Goal: Information Seeking & Learning: Learn about a topic

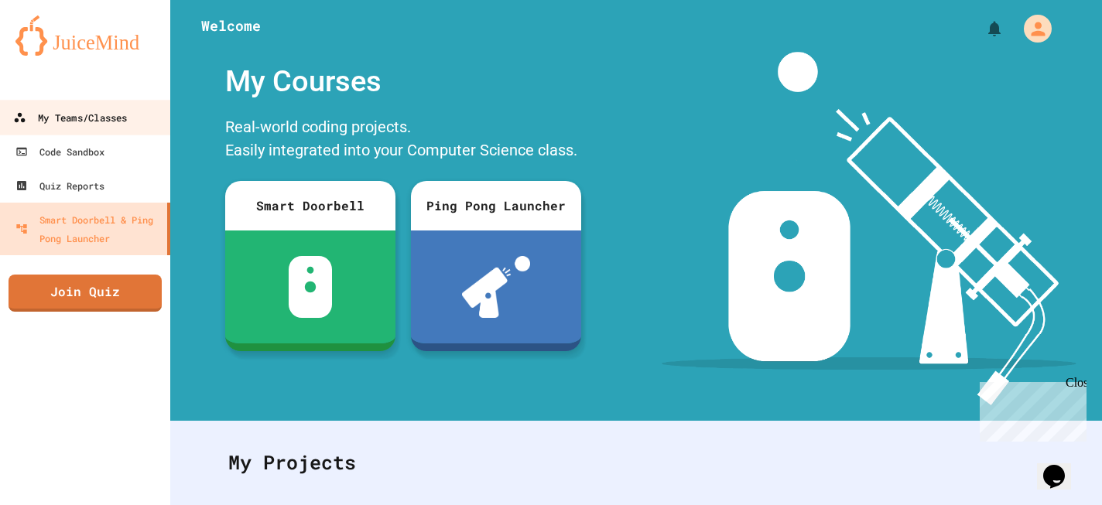
click at [71, 114] on div "My Teams/Classes" at bounding box center [70, 117] width 114 height 19
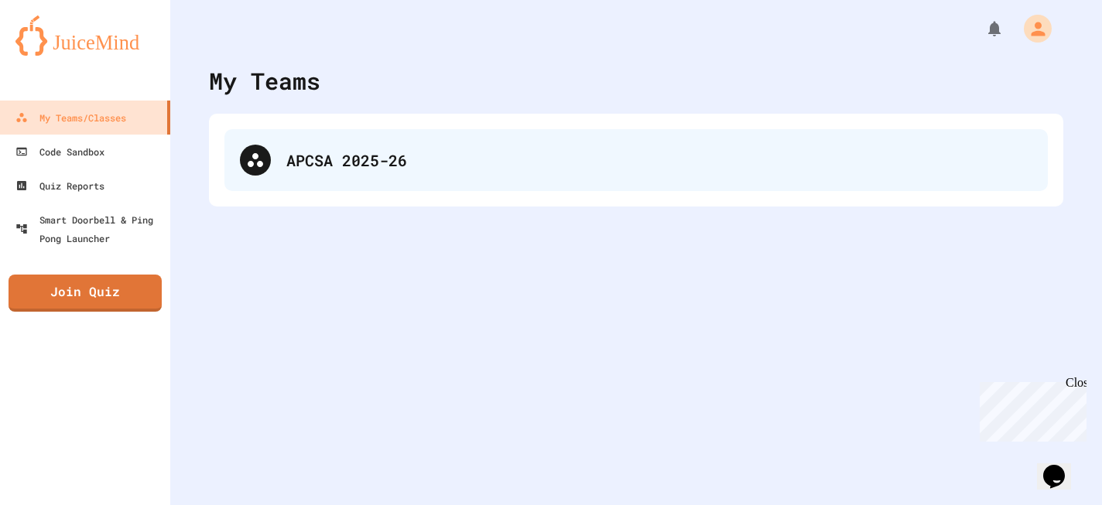
click at [447, 169] on div "APCSA 2025-26" at bounding box center [659, 160] width 746 height 23
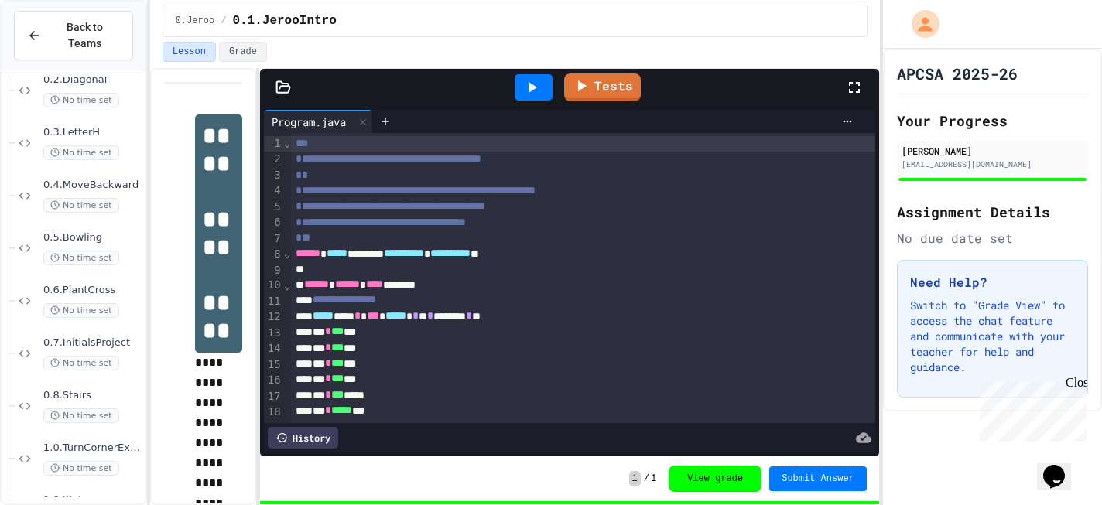
scroll to position [180, 0]
click at [77, 348] on span "0.7.InitialsProject" at bounding box center [92, 342] width 99 height 13
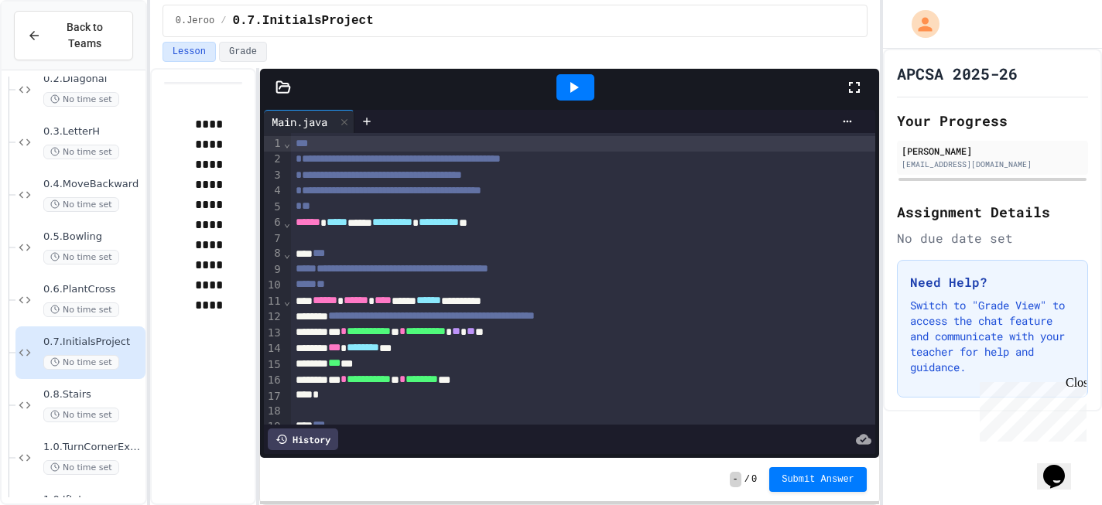
click at [574, 87] on icon at bounding box center [574, 87] width 9 height 11
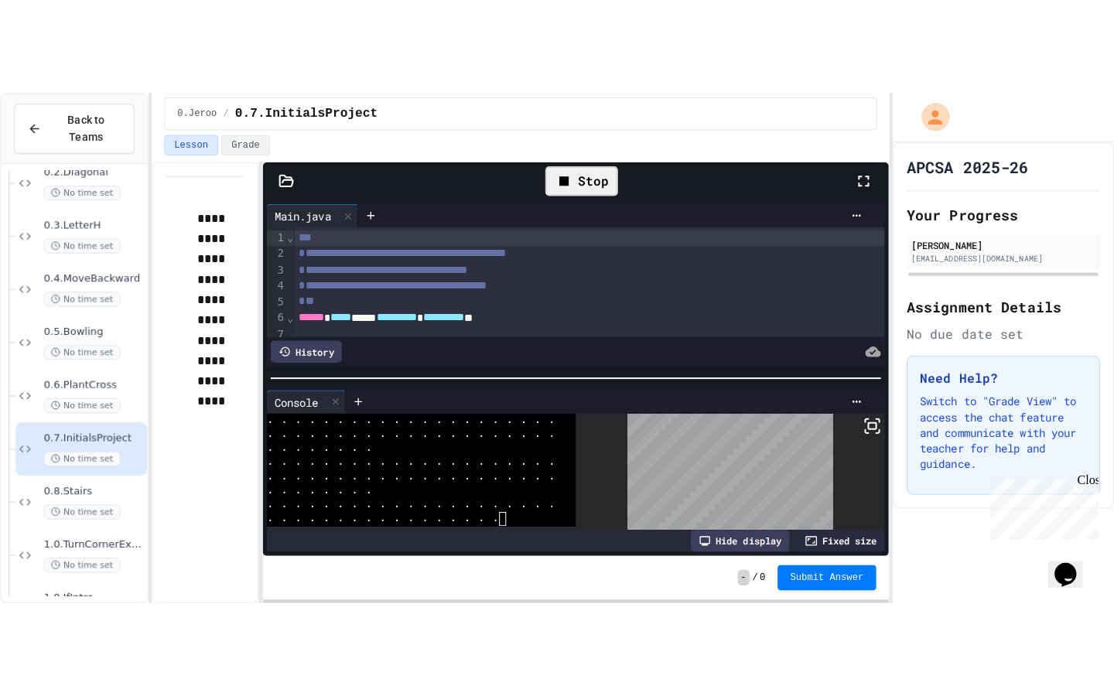
scroll to position [2006, 0]
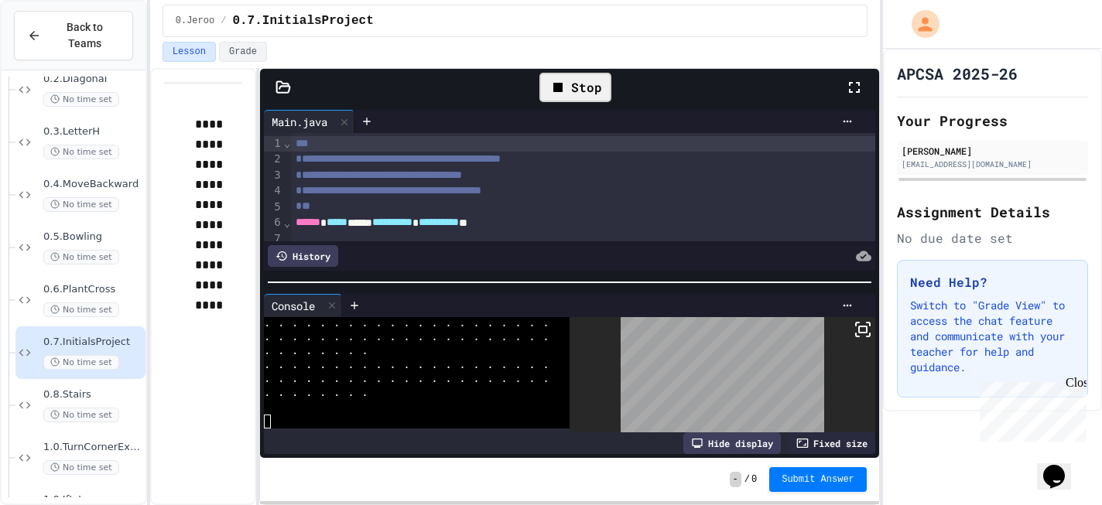
click at [856, 331] on icon at bounding box center [863, 329] width 19 height 19
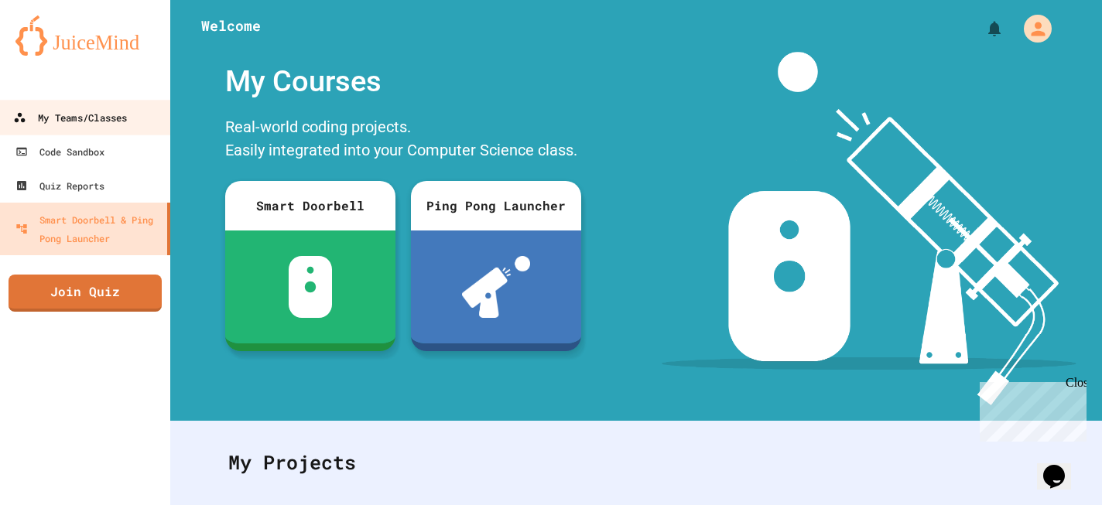
click at [84, 132] on link "My Teams/Classes" at bounding box center [86, 117] width 176 height 35
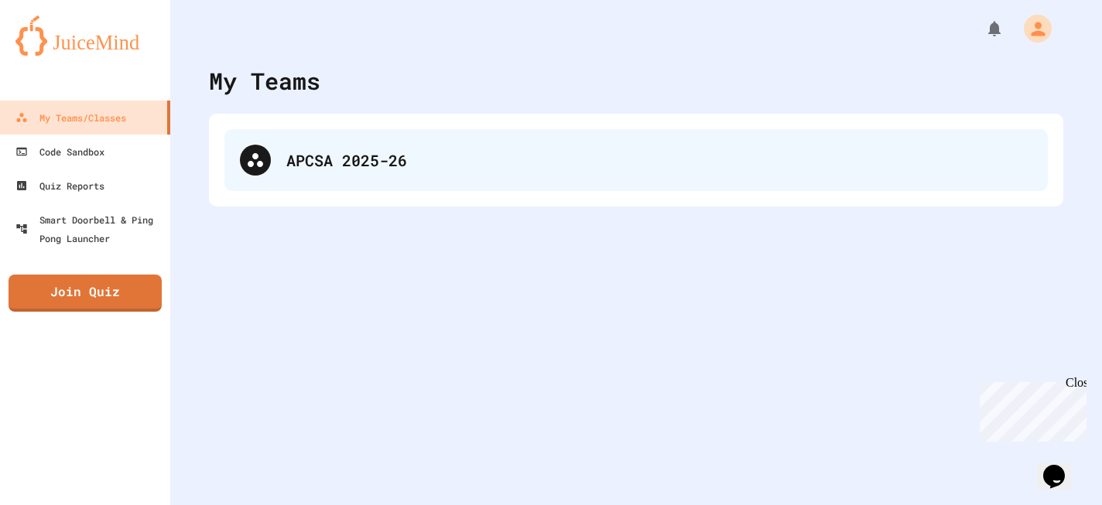
click at [352, 185] on div "APCSA 2025-26" at bounding box center [635, 160] width 823 height 62
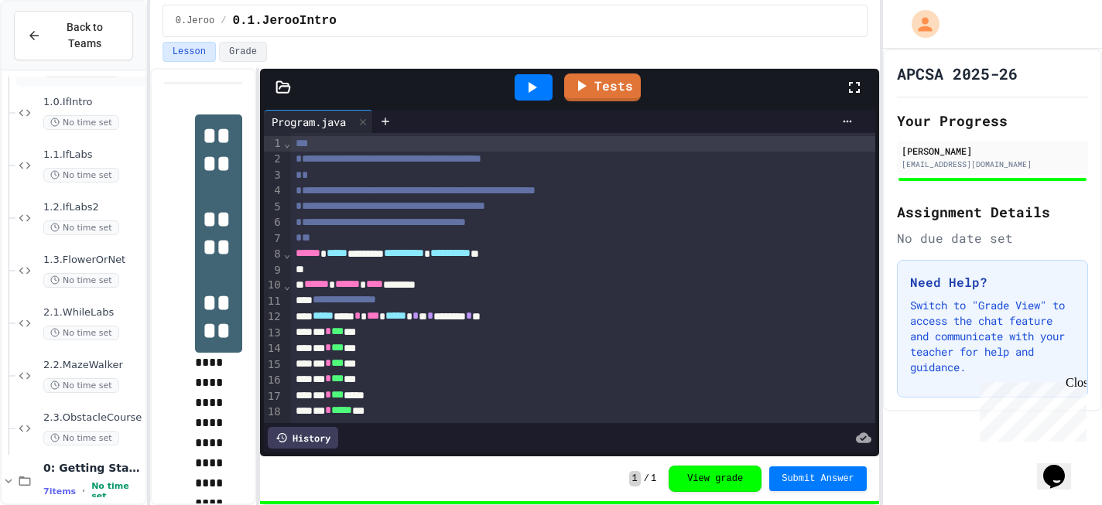
scroll to position [597, 0]
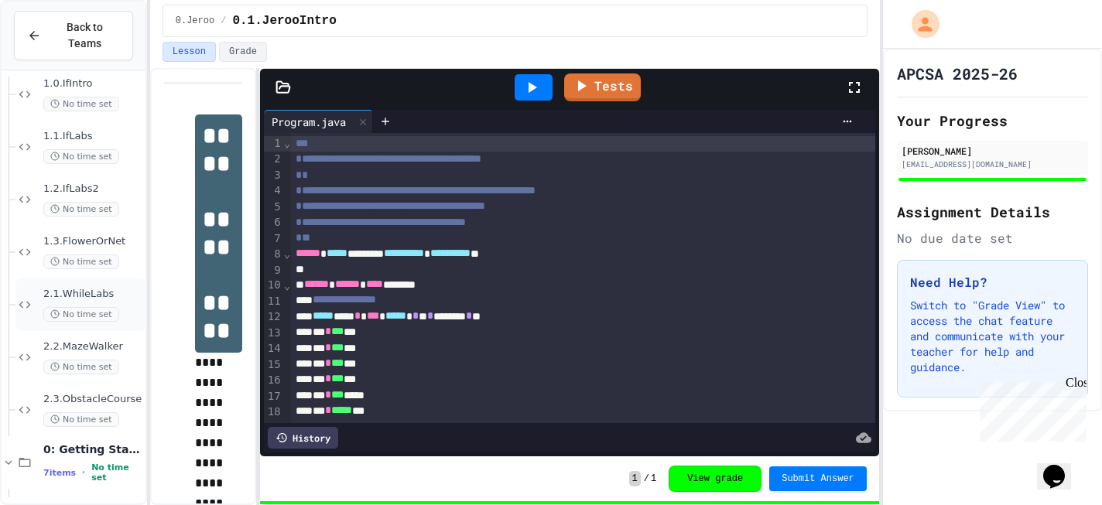
click at [60, 297] on span "2.1.WhileLabs" at bounding box center [92, 294] width 99 height 13
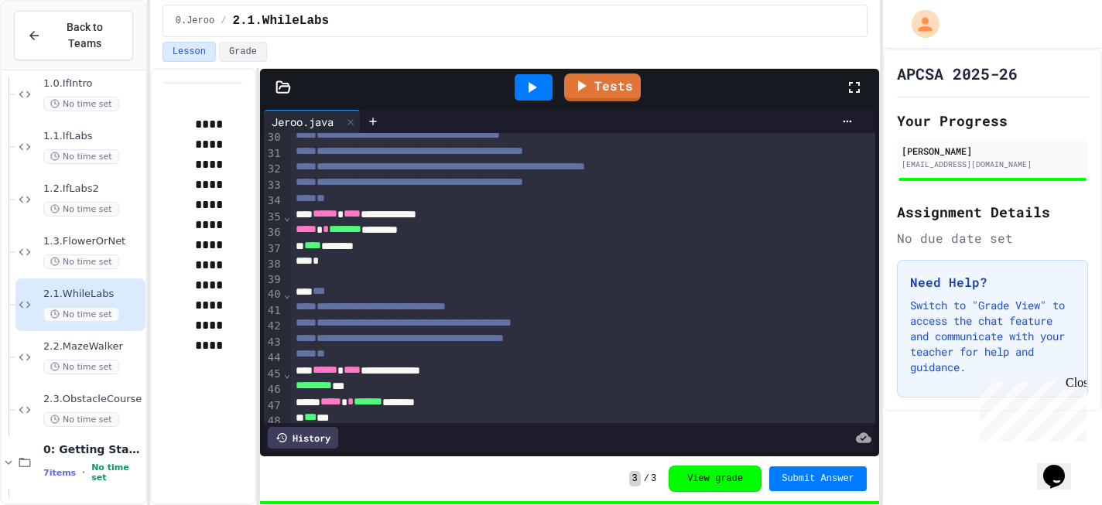
scroll to position [1218, 0]
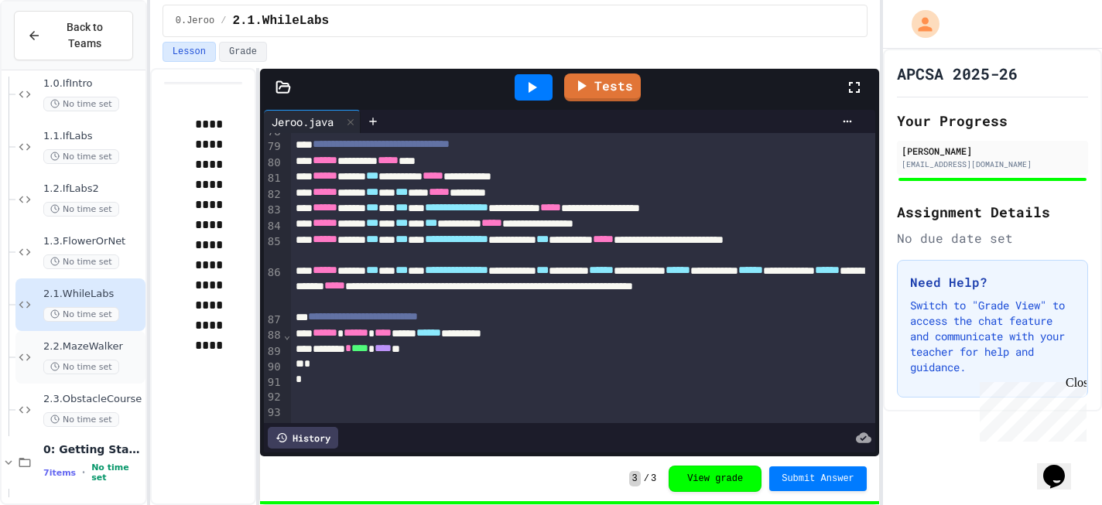
click at [84, 347] on span "2.2.MazeWalker" at bounding box center [92, 346] width 99 height 13
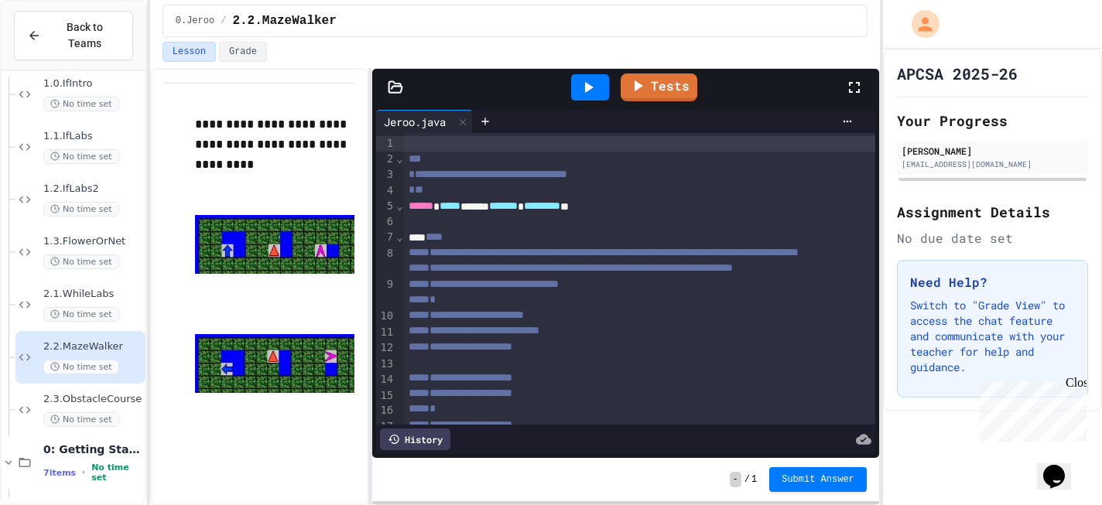
click at [372, 173] on div "**********" at bounding box center [515, 286] width 730 height 437
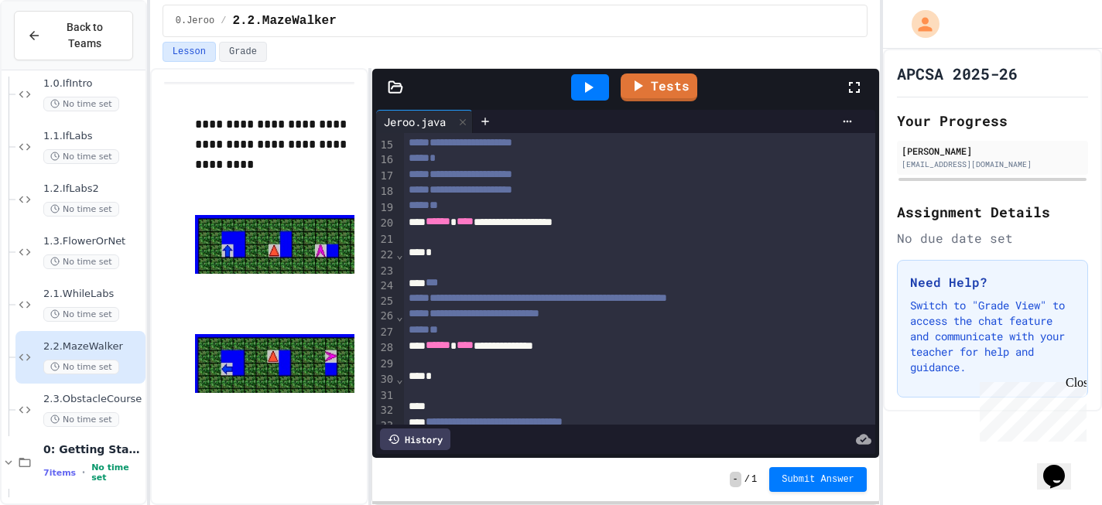
scroll to position [255, 0]
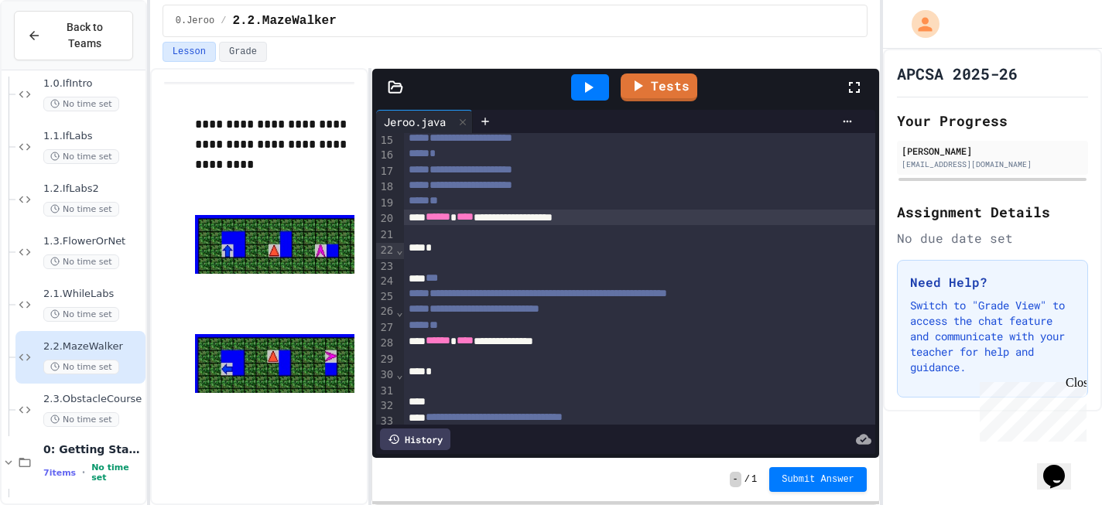
click at [440, 241] on div at bounding box center [639, 232] width 471 height 15
click at [445, 241] on div at bounding box center [639, 232] width 471 height 15
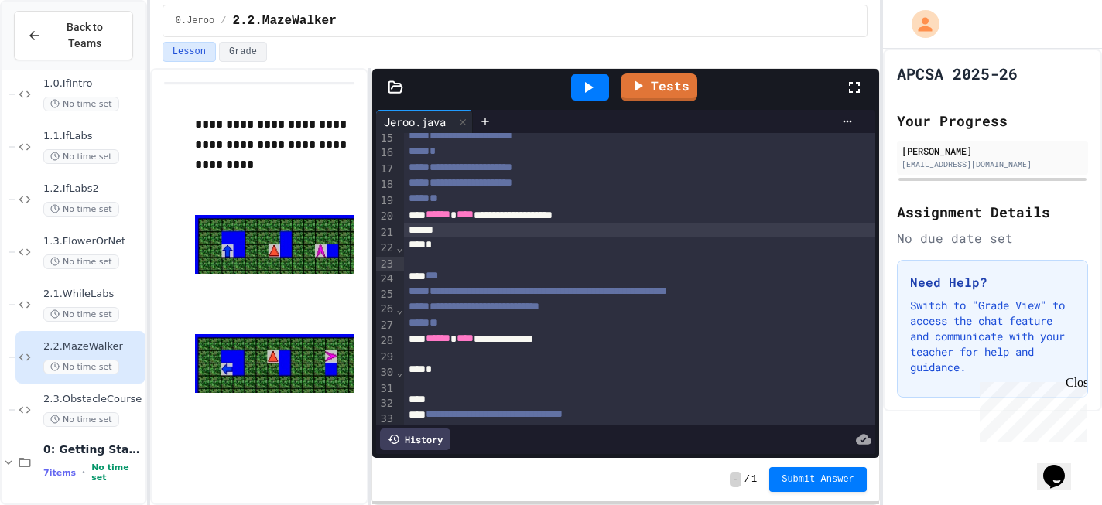
scroll to position [261, 0]
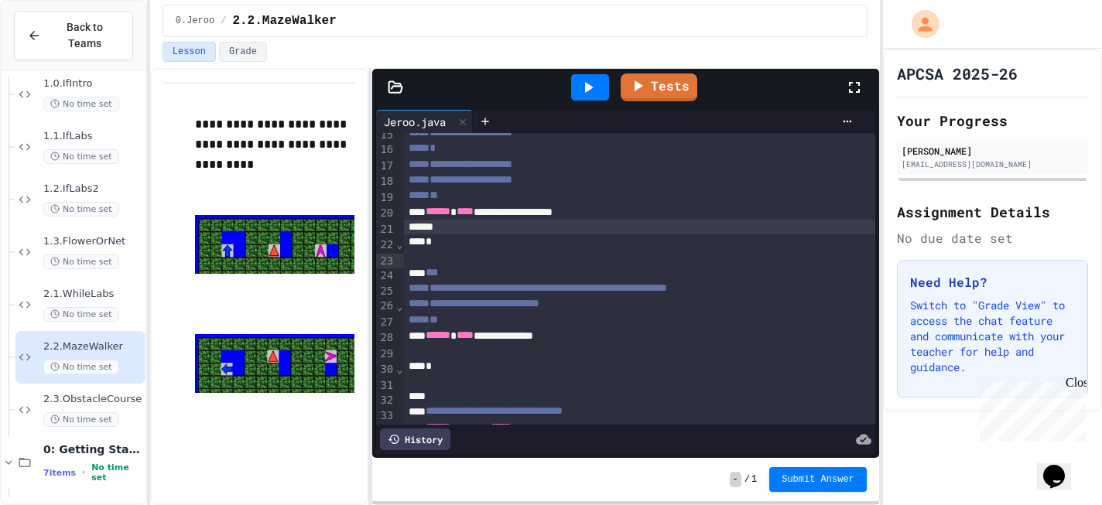
click at [597, 79] on icon at bounding box center [588, 87] width 19 height 19
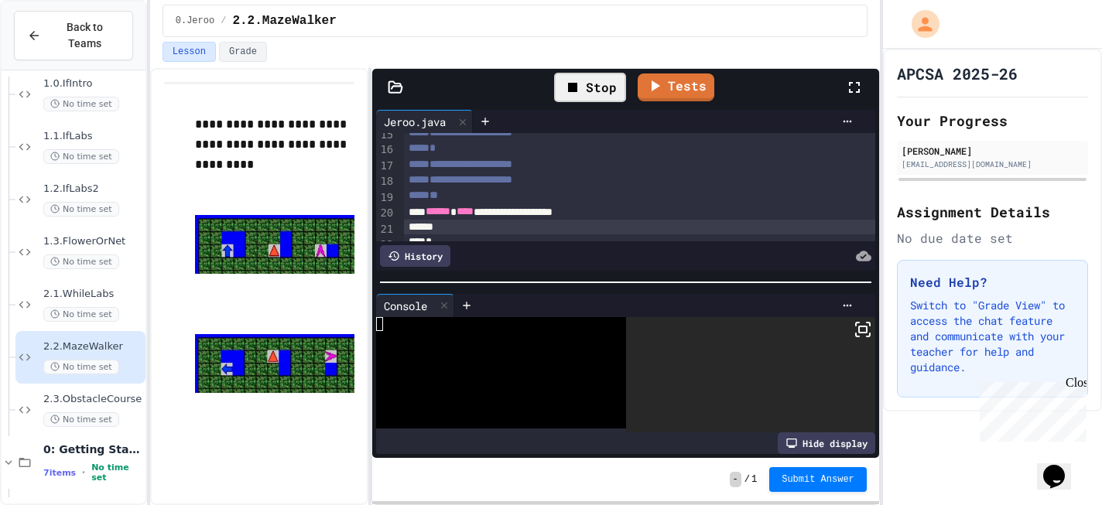
click at [782, 348] on div at bounding box center [750, 375] width 249 height 116
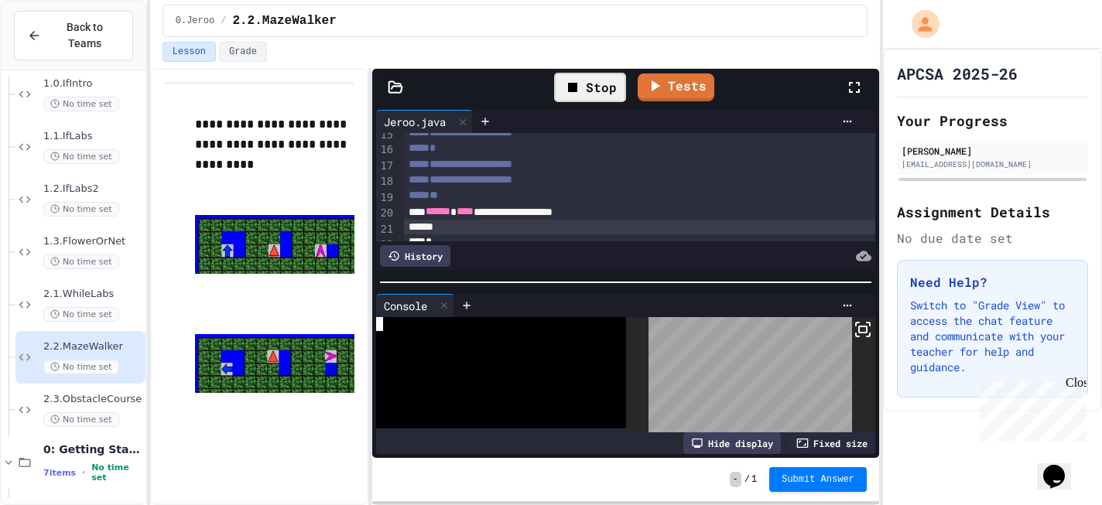
click at [585, 366] on div at bounding box center [494, 366] width 237 height 14
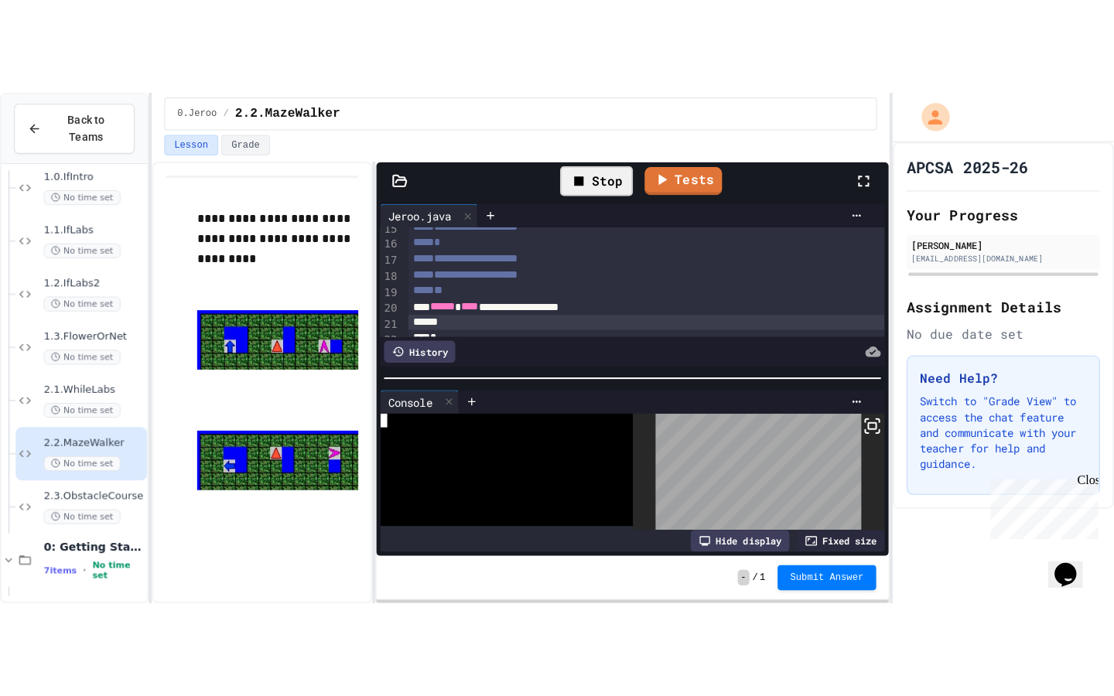
scroll to position [98, 0]
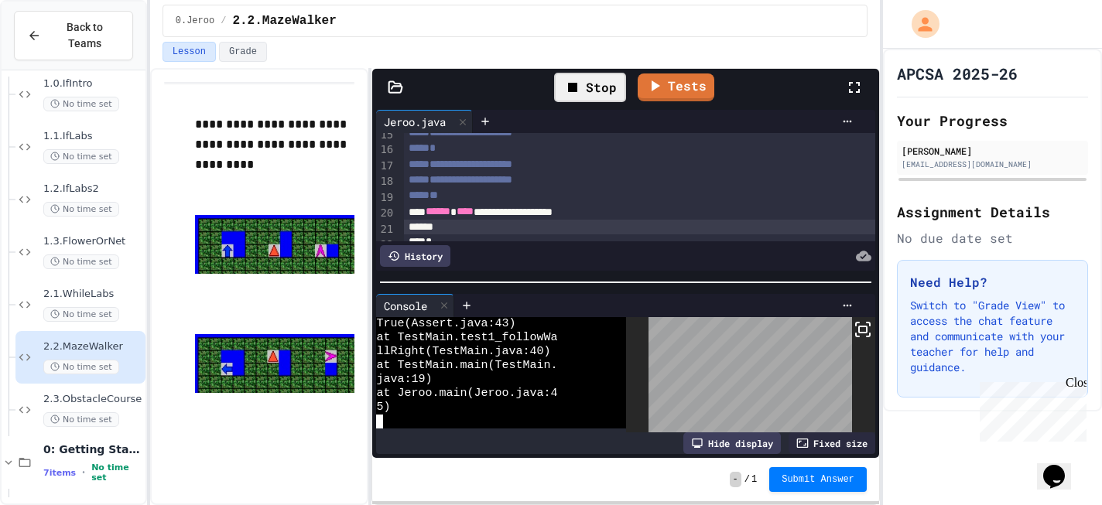
click at [874, 331] on div at bounding box center [750, 375] width 249 height 116
click at [867, 331] on rect at bounding box center [863, 330] width 8 height 6
click at [682, 208] on div at bounding box center [551, 252] width 1102 height 505
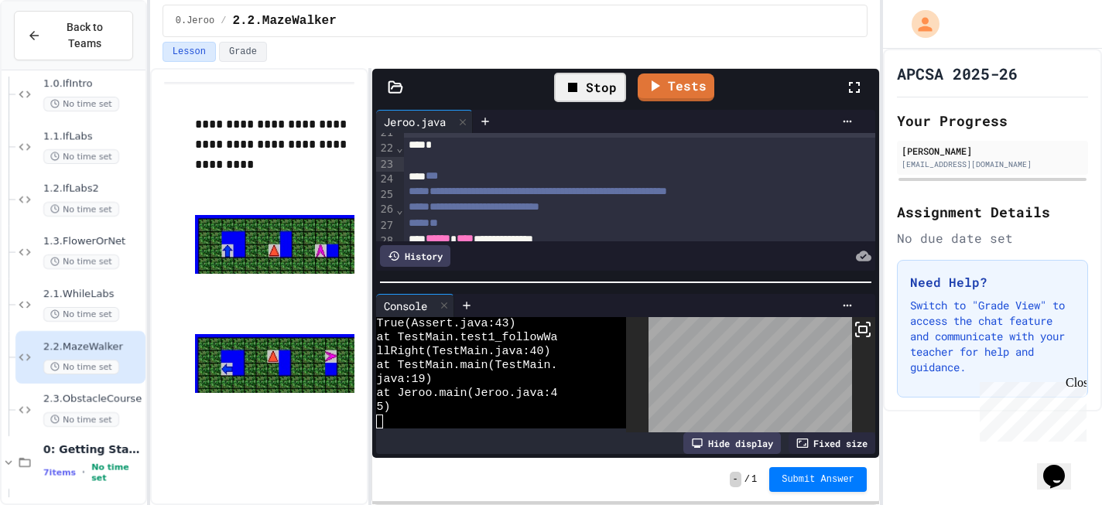
scroll to position [355, 0]
click at [486, 141] on div at bounding box center [639, 132] width 471 height 15
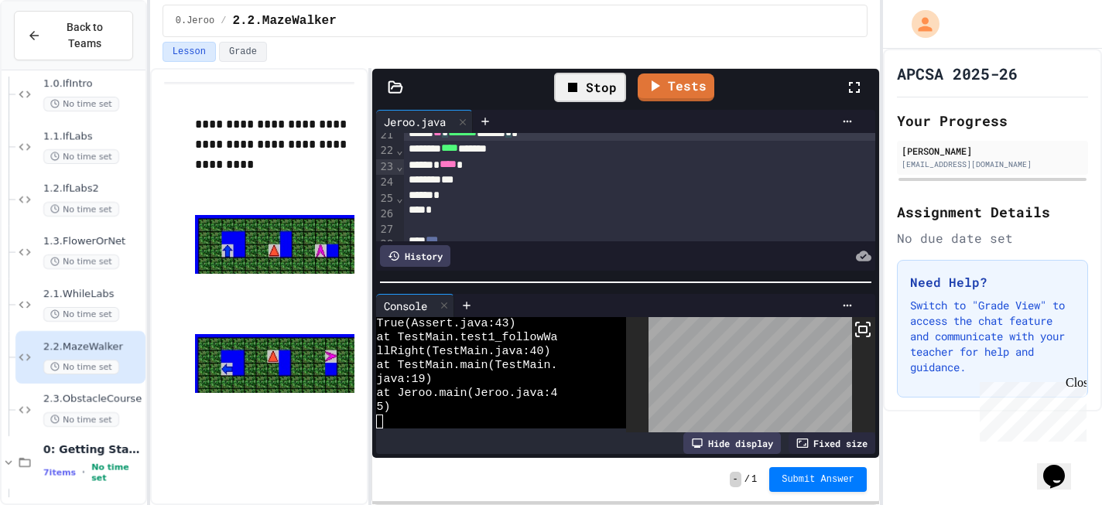
click at [470, 138] on span "*******" at bounding box center [462, 132] width 29 height 11
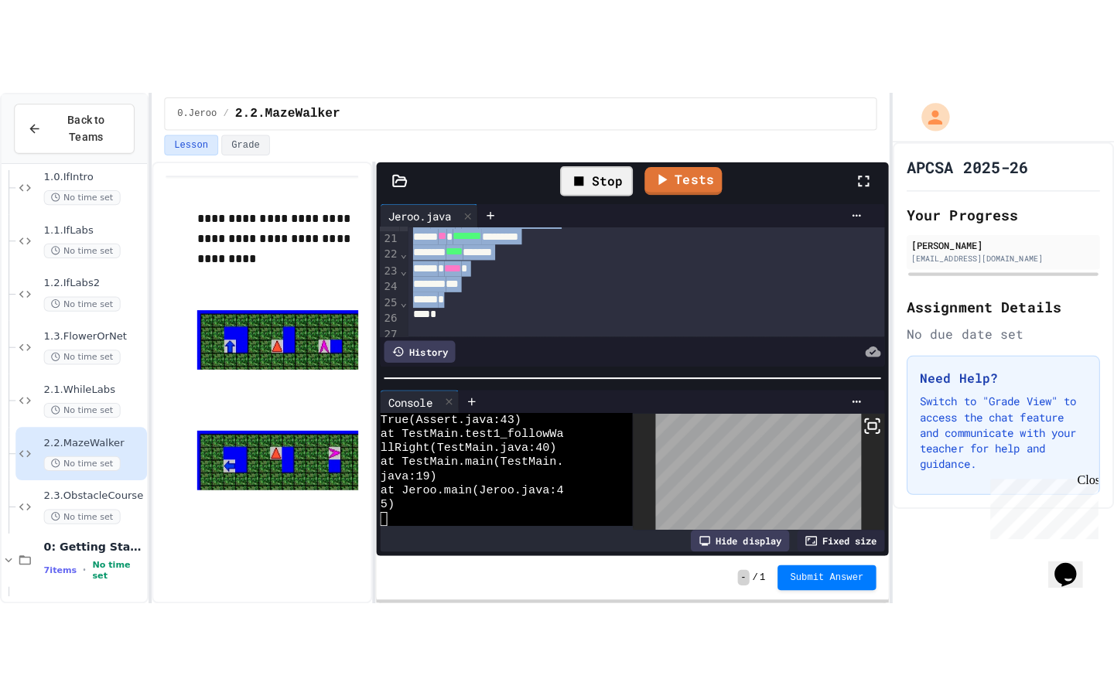
scroll to position [327, 0]
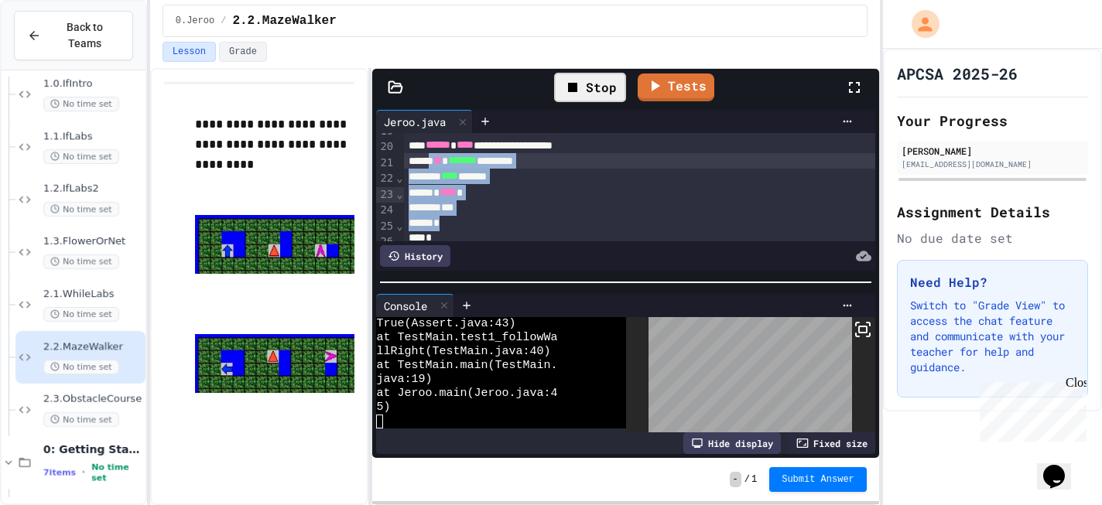
drag, startPoint x: 467, startPoint y: 205, endPoint x: 439, endPoint y: 197, distance: 29.9
click at [439, 197] on div "**********" at bounding box center [639, 260] width 471 height 909
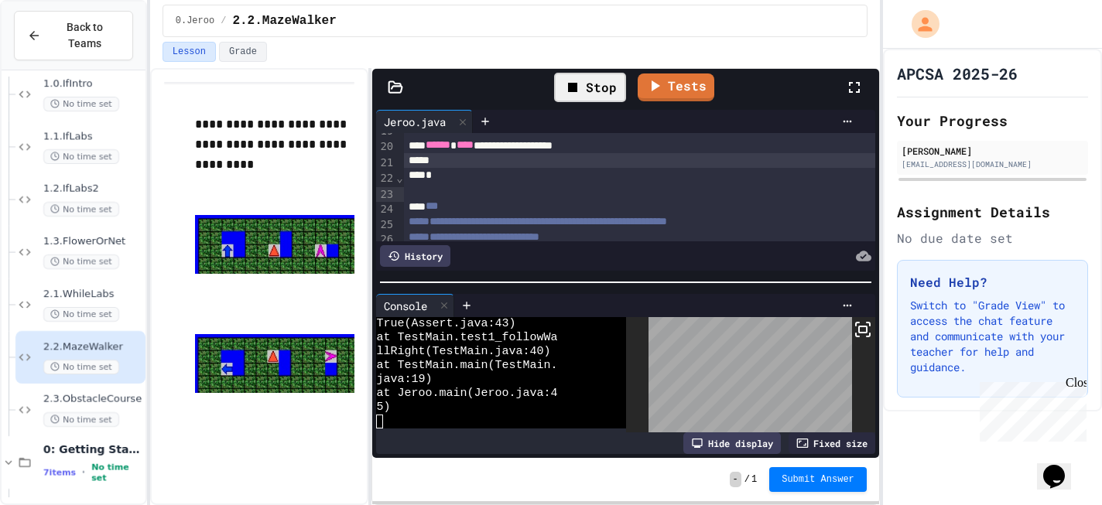
click at [869, 330] on icon at bounding box center [863, 329] width 19 height 19
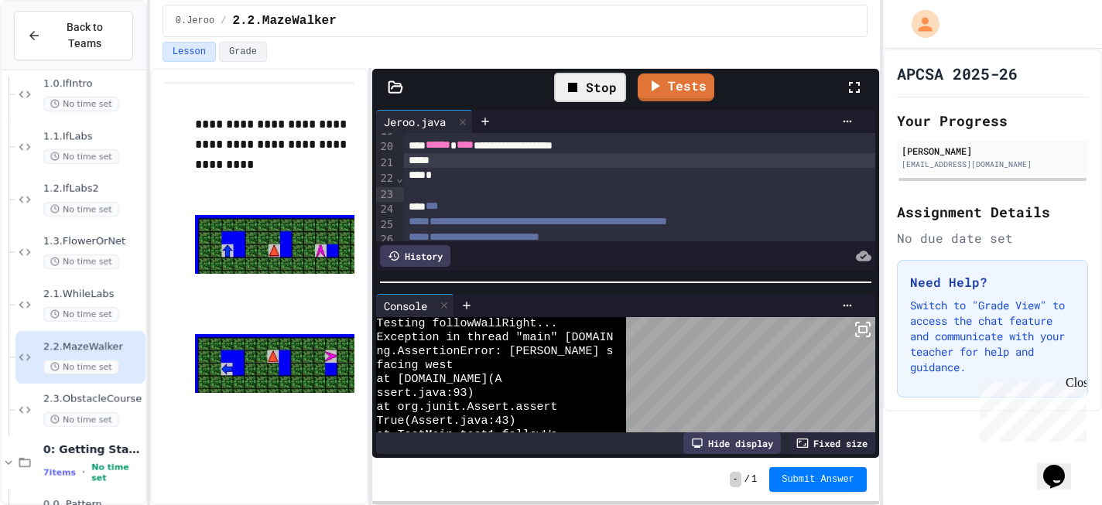
scroll to position [98, 0]
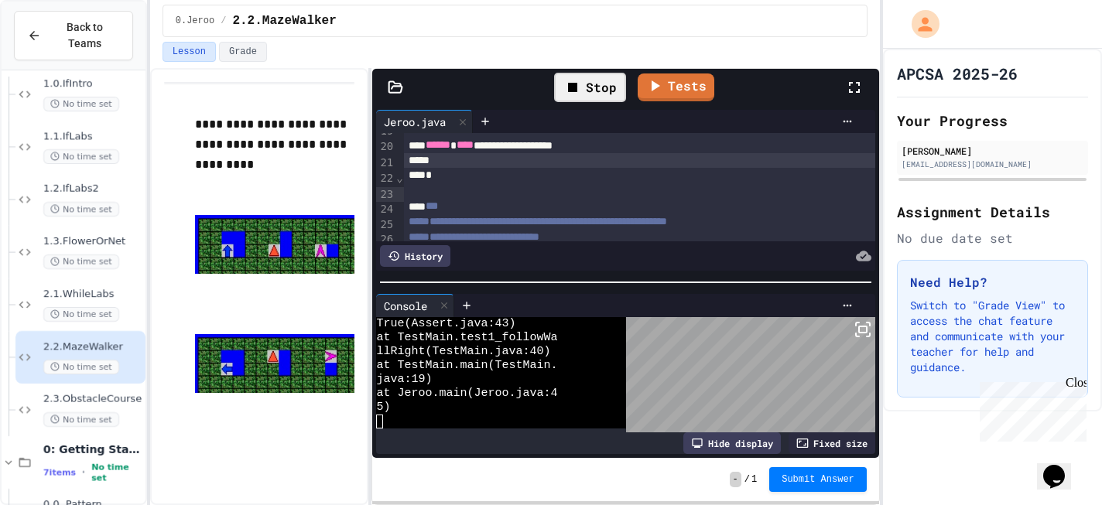
click at [496, 169] on div at bounding box center [639, 160] width 471 height 15
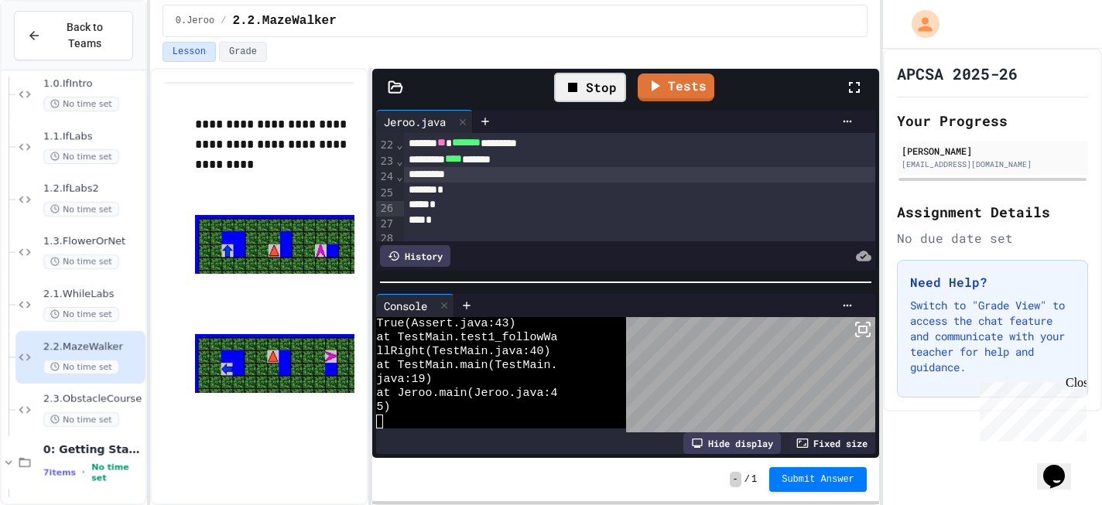
scroll to position [368, 0]
click at [452, 191] on div "*" at bounding box center [639, 183] width 471 height 15
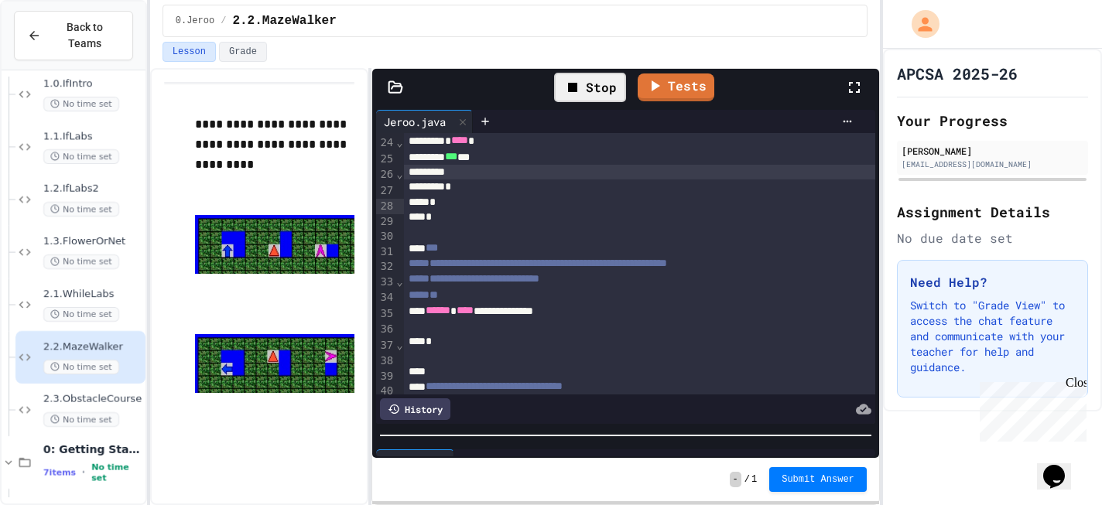
click at [560, 443] on div "**********" at bounding box center [625, 282] width 506 height 352
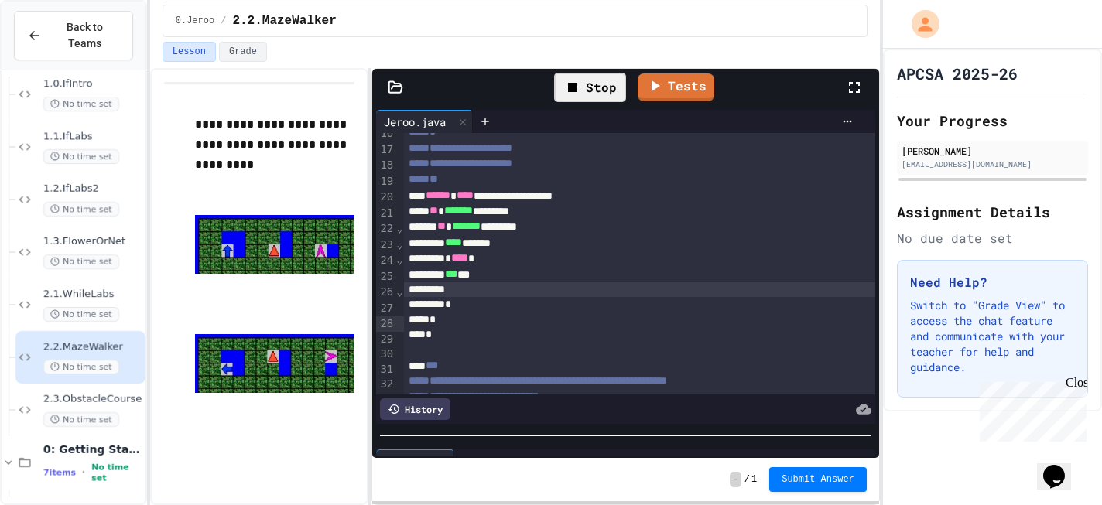
scroll to position [289, 0]
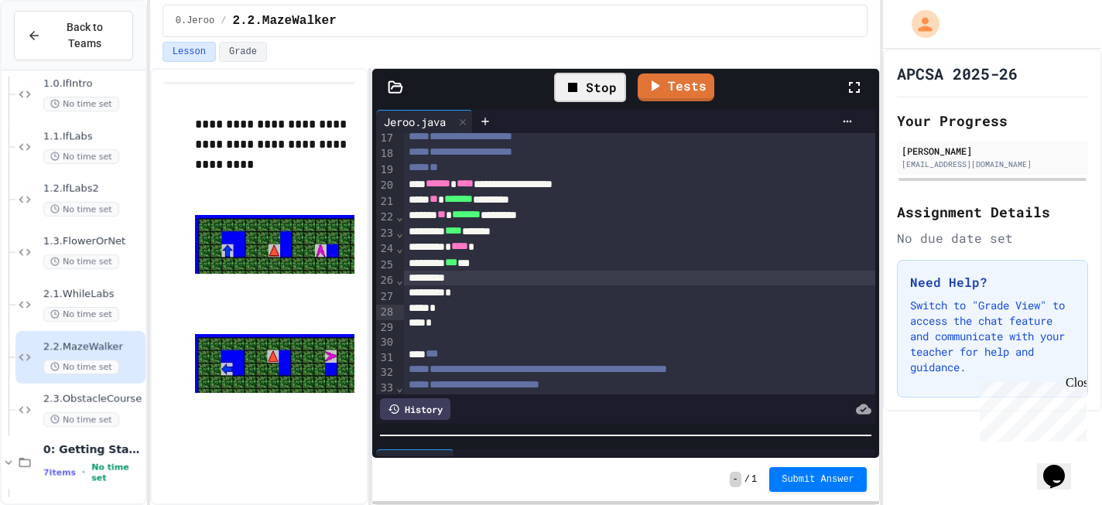
click at [546, 207] on div "** * ******* *********" at bounding box center [639, 199] width 471 height 15
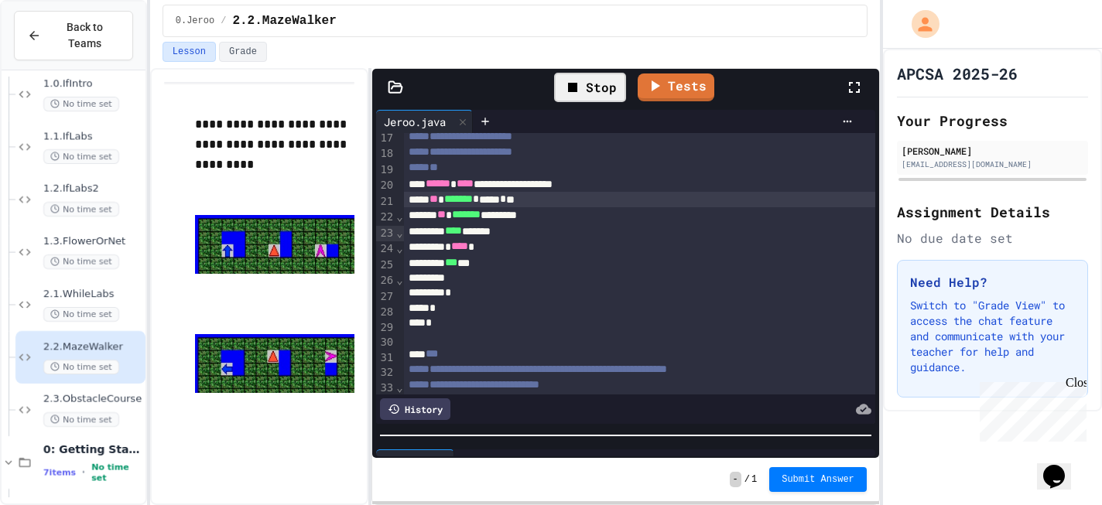
click at [361, 318] on div "**********" at bounding box center [259, 286] width 219 height 437
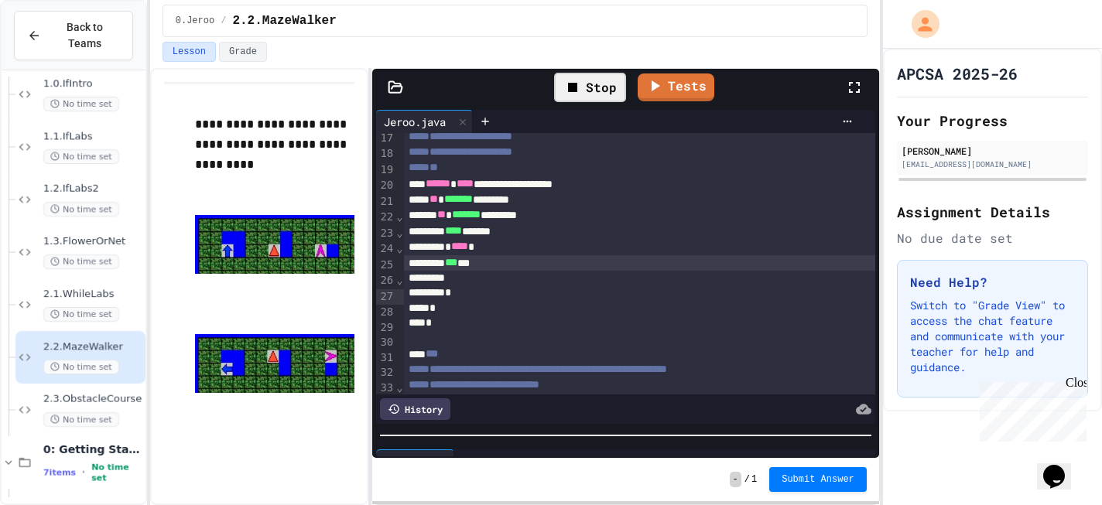
click at [510, 271] on div "*** ***" at bounding box center [639, 262] width 471 height 15
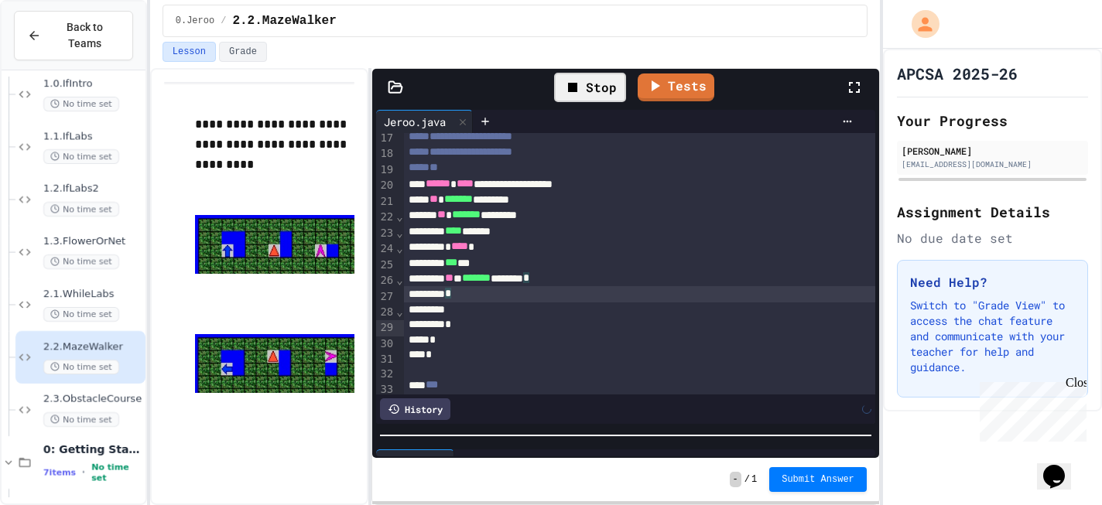
click at [483, 302] on div "*" at bounding box center [639, 293] width 471 height 15
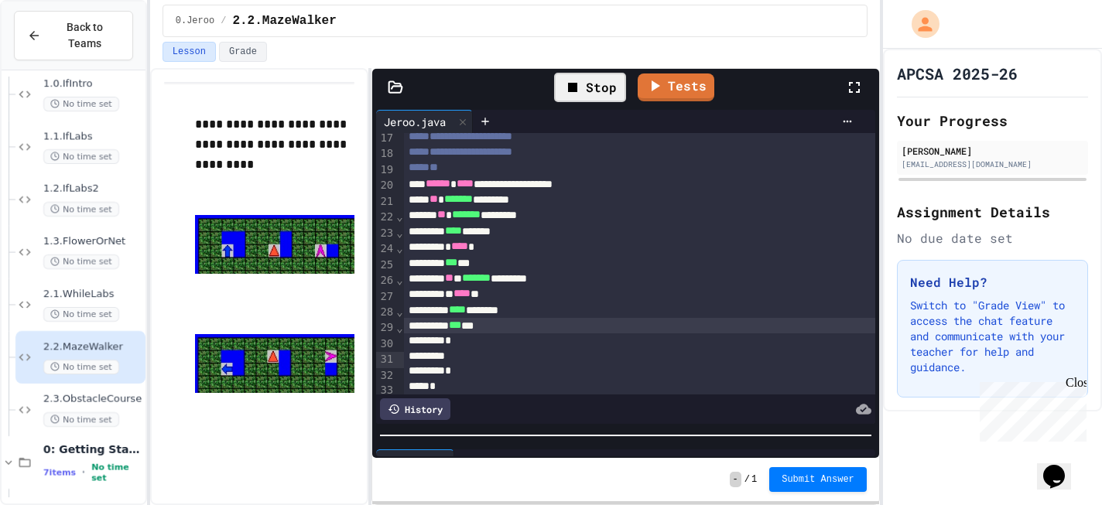
click at [584, 99] on div "Stop" at bounding box center [590, 87] width 72 height 29
click at [581, 91] on icon at bounding box center [588, 87] width 19 height 19
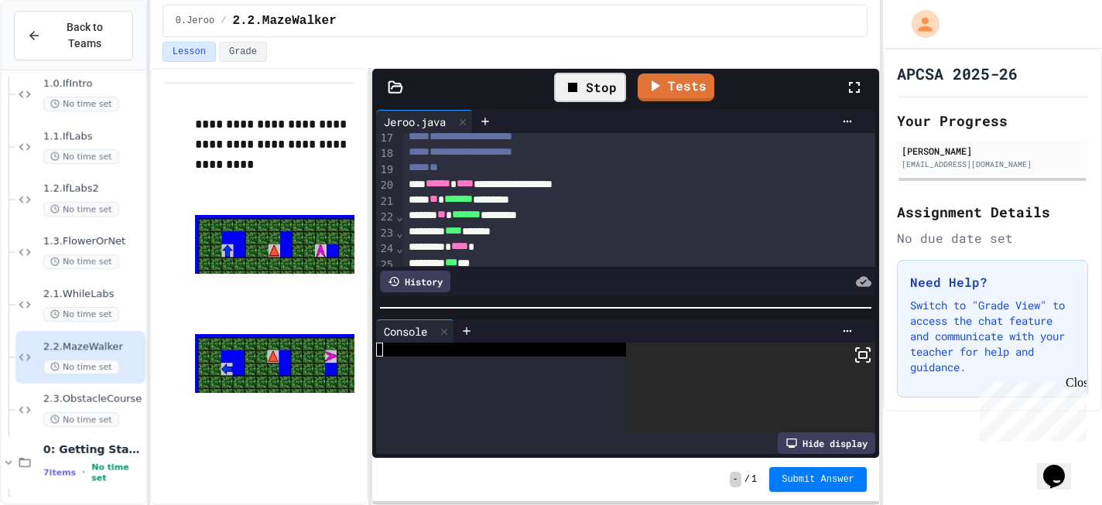
click at [496, 300] on div at bounding box center [625, 307] width 506 height 15
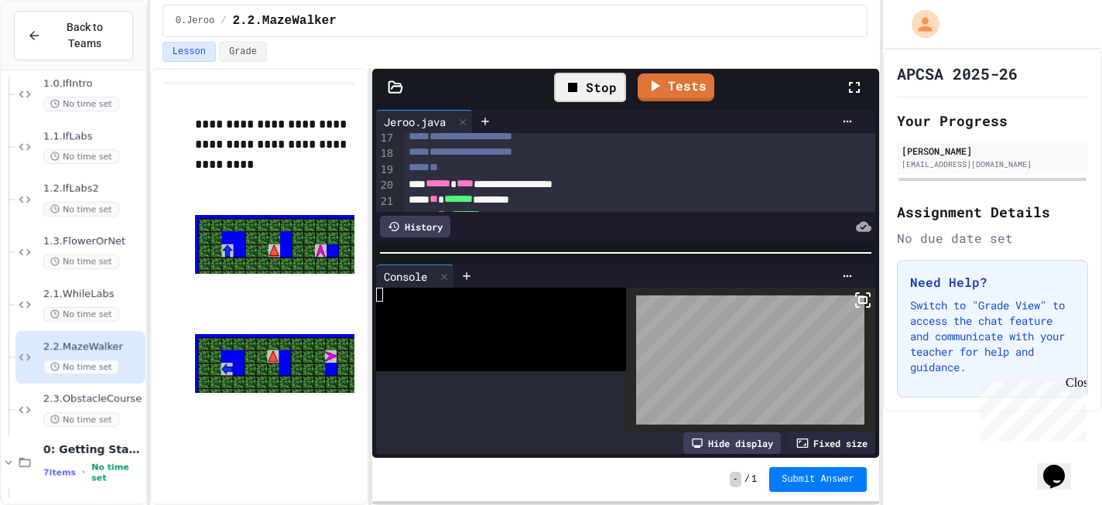
click at [480, 245] on div at bounding box center [625, 252] width 506 height 15
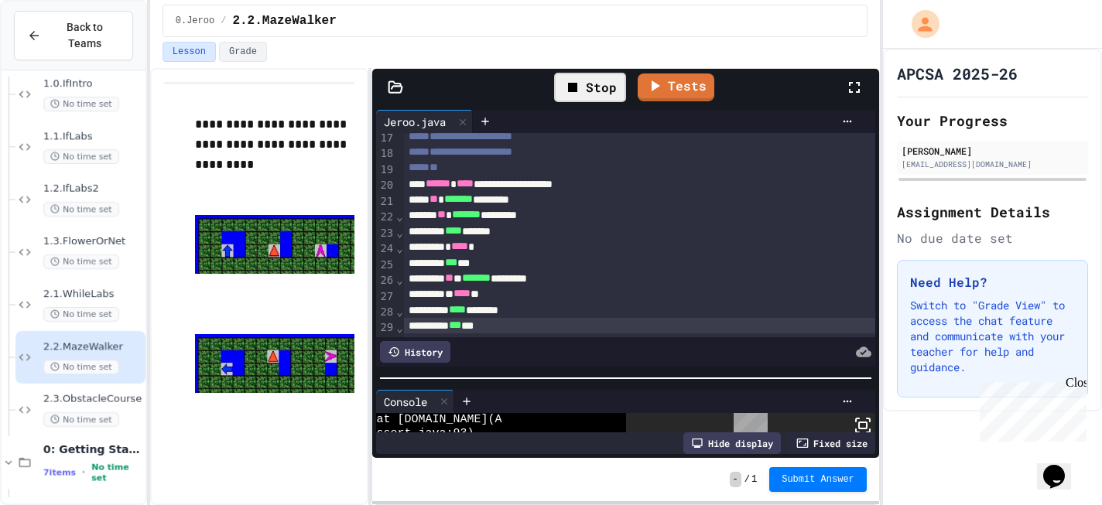
scroll to position [139, 0]
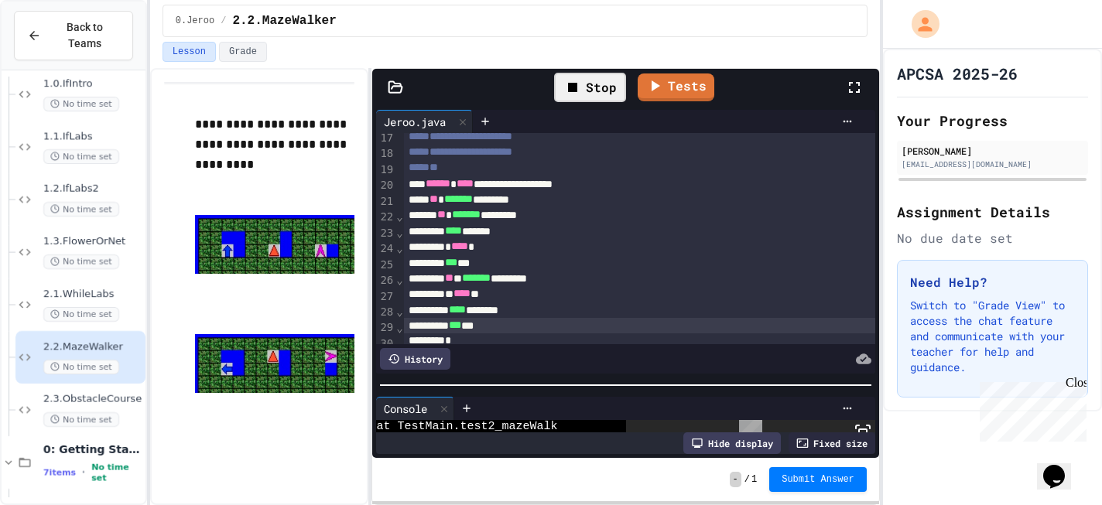
click at [649, 388] on div at bounding box center [625, 385] width 506 height 15
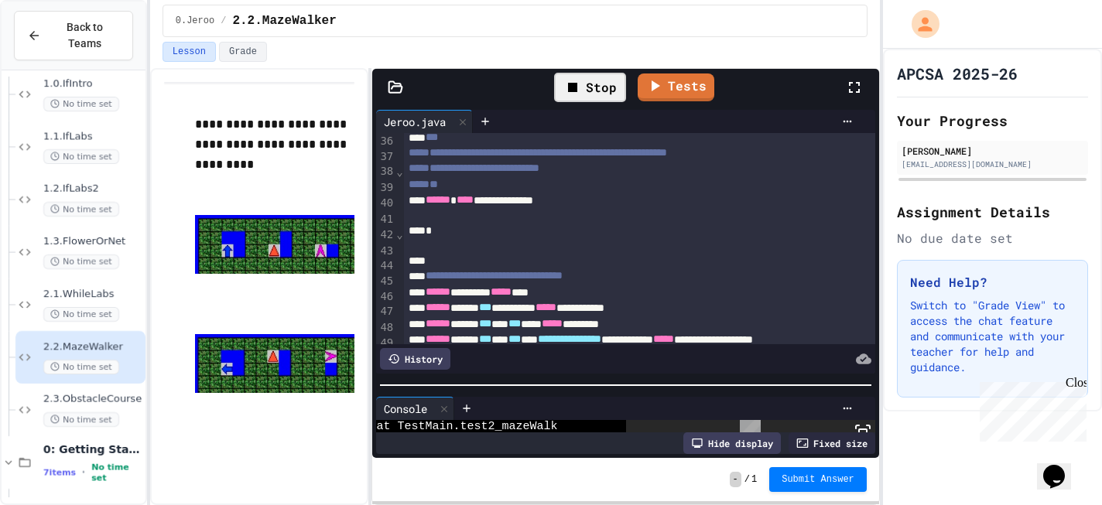
scroll to position [589, 0]
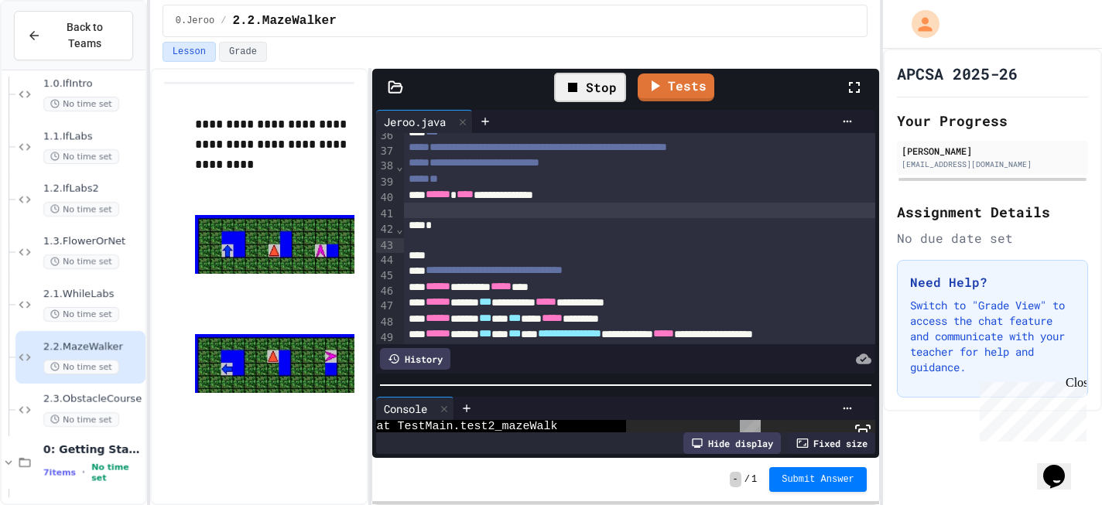
click at [518, 218] on div at bounding box center [639, 210] width 471 height 15
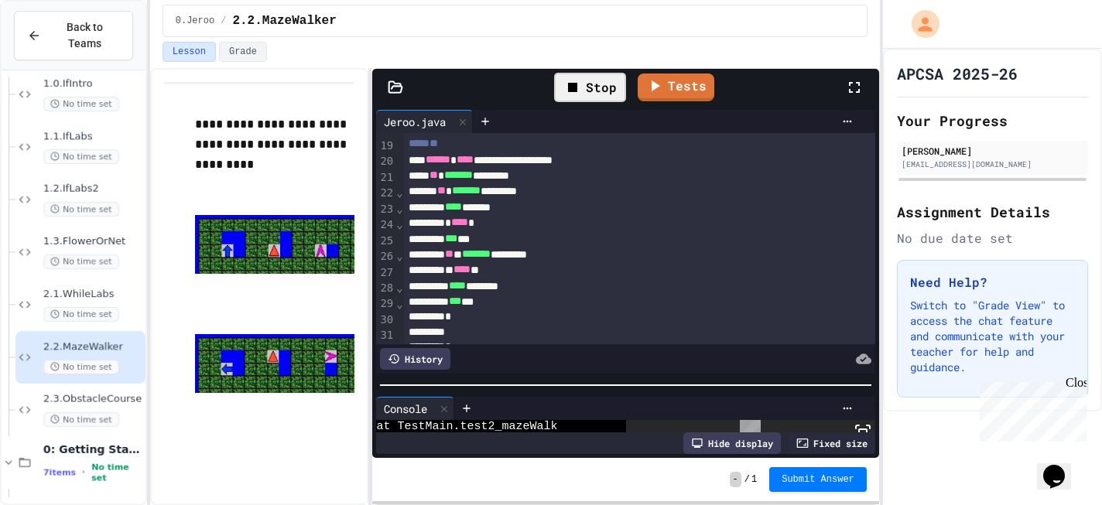
scroll to position [313, 0]
drag, startPoint x: 481, startPoint y: 193, endPoint x: 507, endPoint y: 194, distance: 26.3
click at [507, 167] on div "**********" at bounding box center [639, 159] width 471 height 15
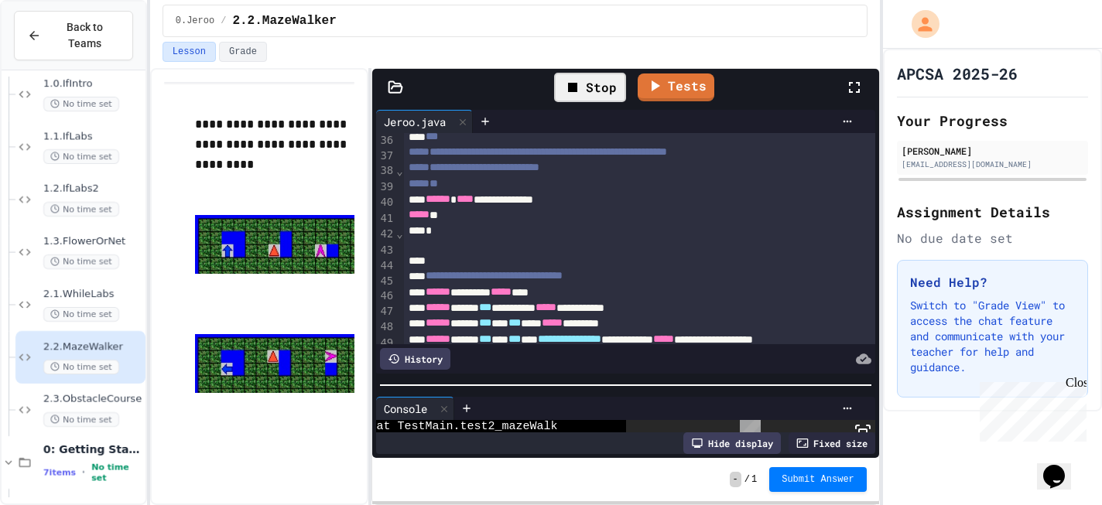
scroll to position [586, 0]
click at [442, 221] on div "***** **" at bounding box center [639, 213] width 471 height 15
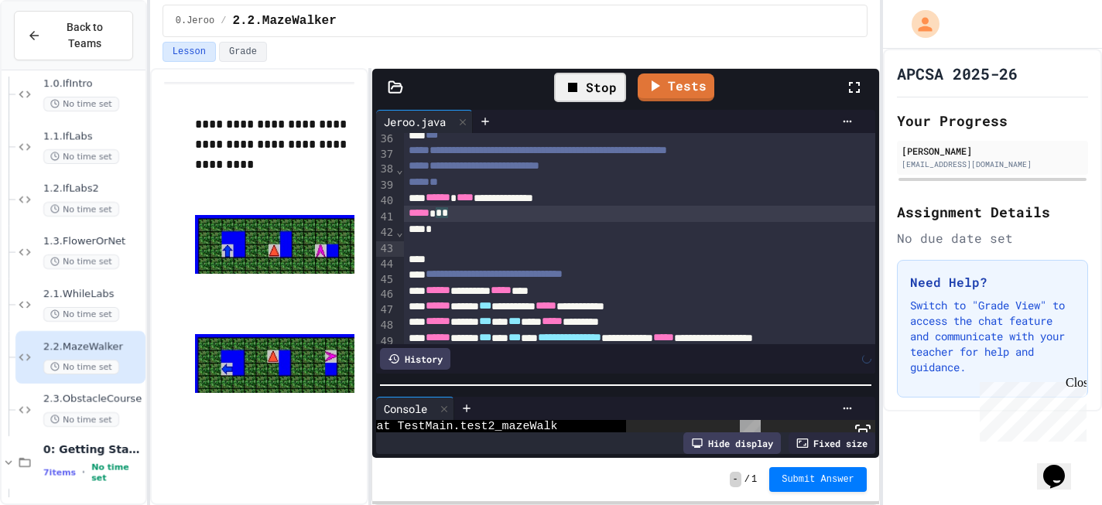
click at [448, 218] on span "*" at bounding box center [445, 212] width 6 height 11
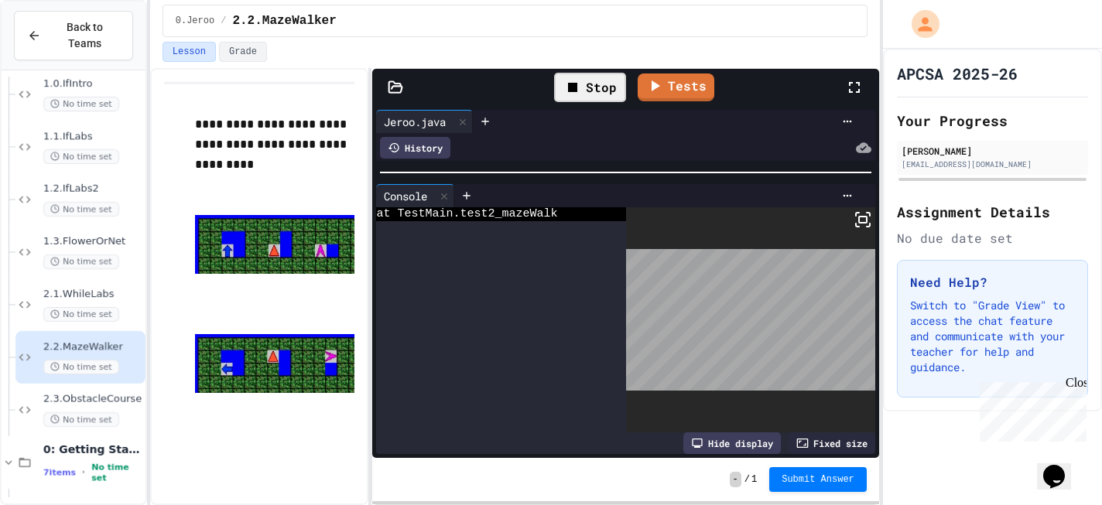
click at [675, 145] on div "**********" at bounding box center [625, 282] width 506 height 352
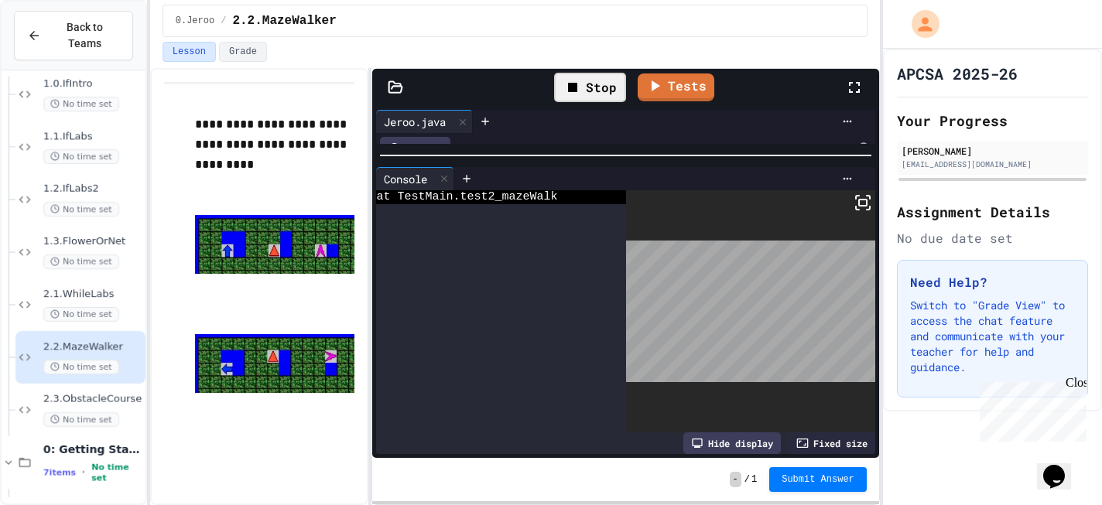
scroll to position [0, 0]
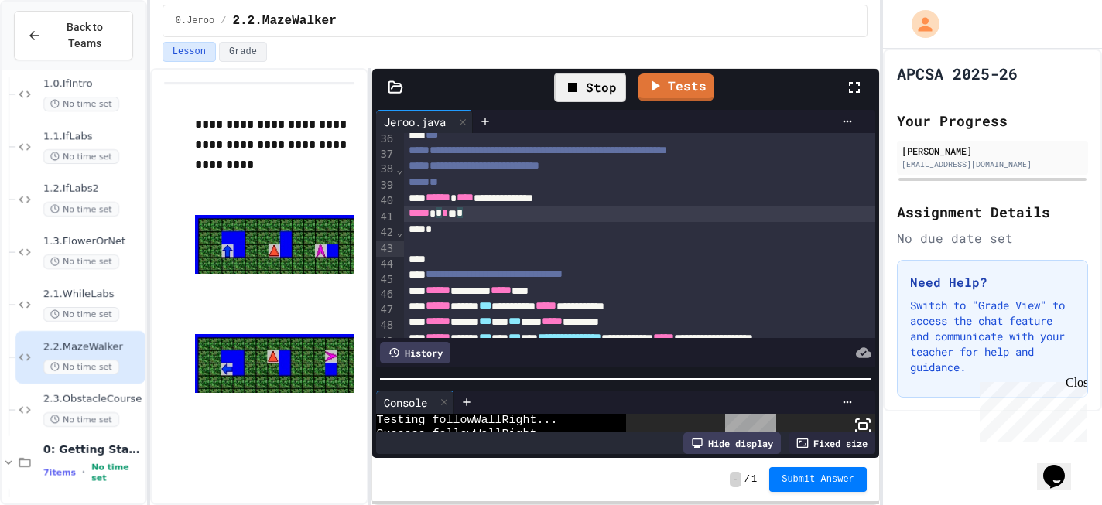
click at [748, 410] on div "**********" at bounding box center [625, 282] width 506 height 352
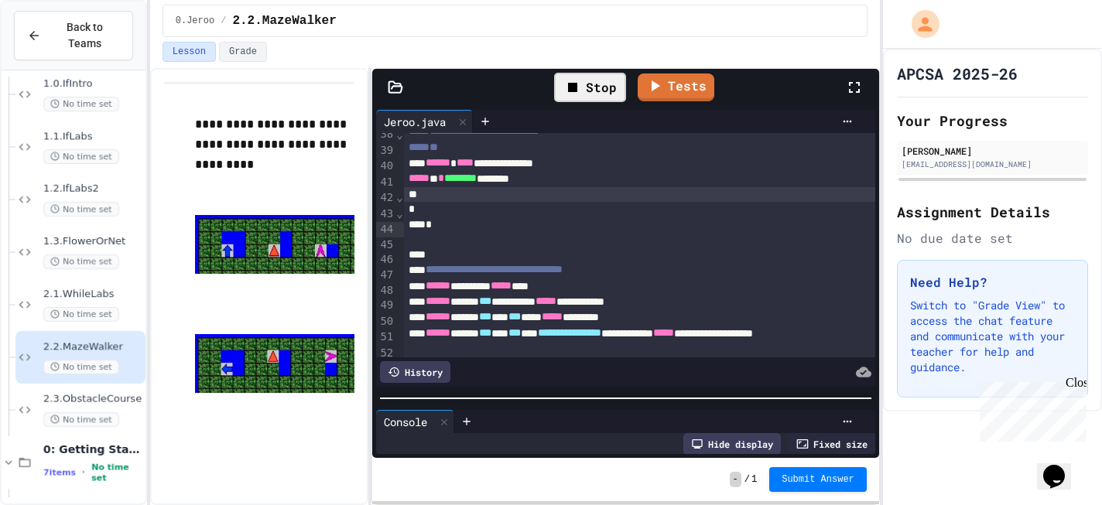
scroll to position [621, 0]
click at [583, 93] on div "Stop" at bounding box center [590, 87] width 72 height 29
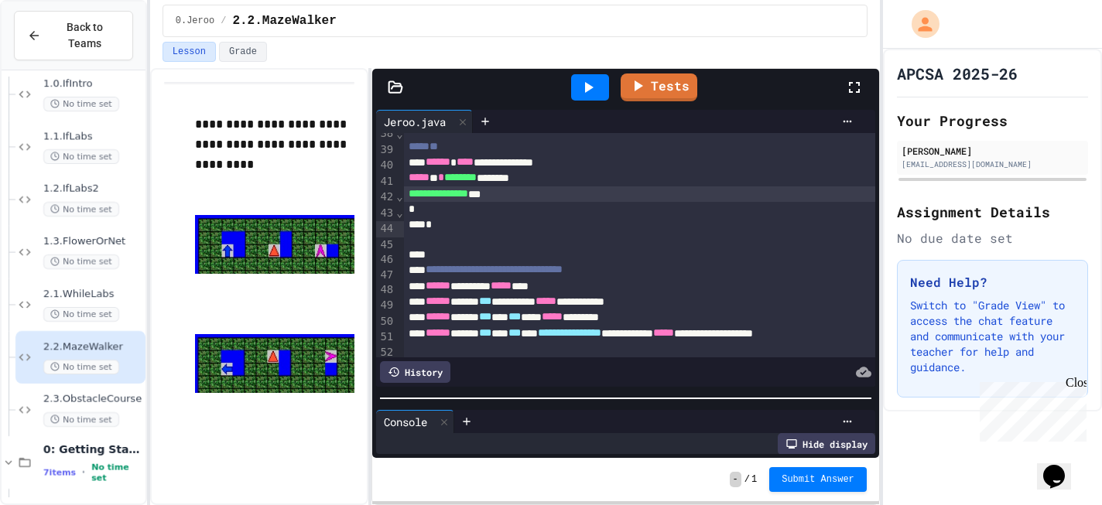
click at [583, 93] on icon at bounding box center [588, 87] width 19 height 19
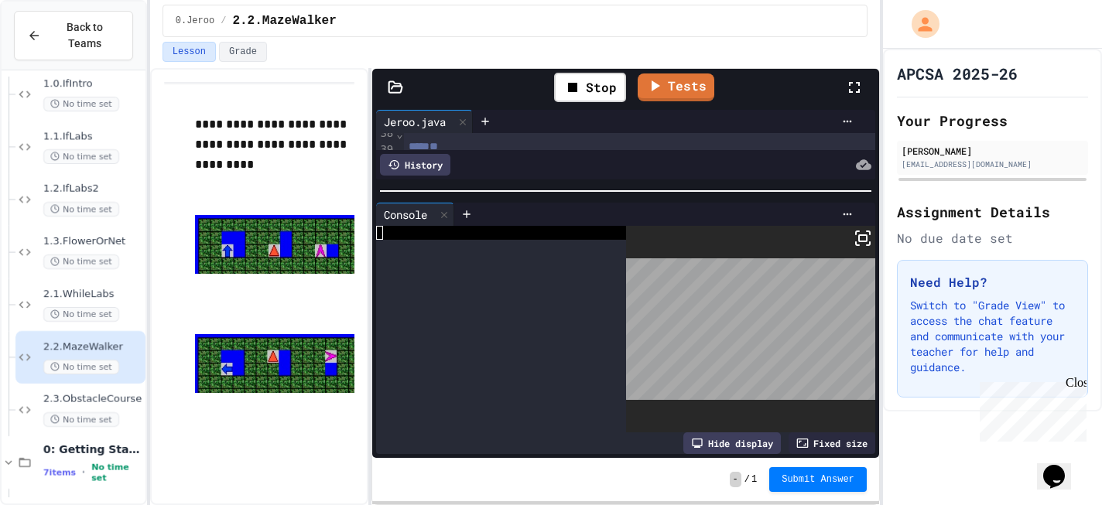
click at [539, 185] on div at bounding box center [625, 190] width 506 height 15
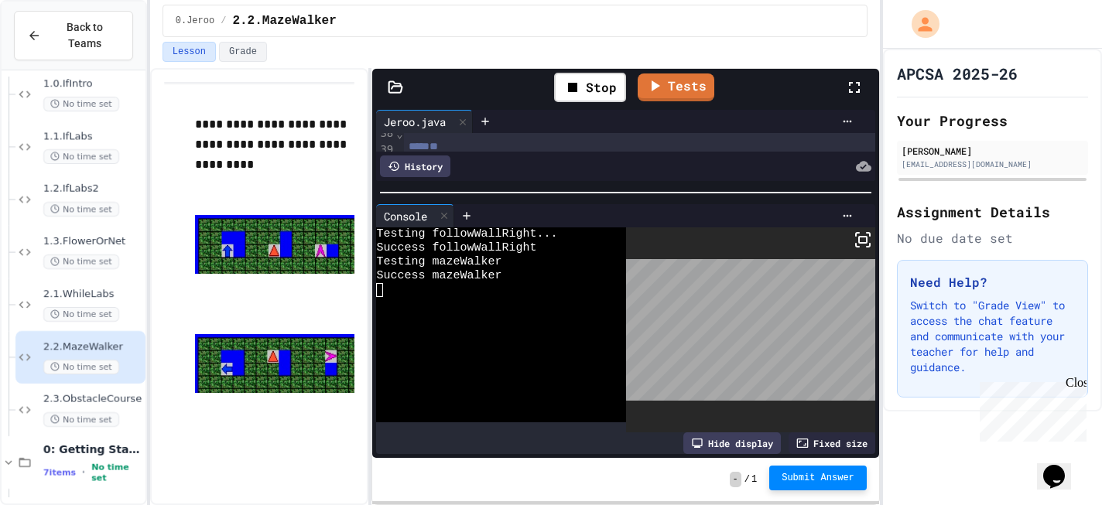
click at [791, 477] on span "Submit Answer" at bounding box center [818, 478] width 73 height 12
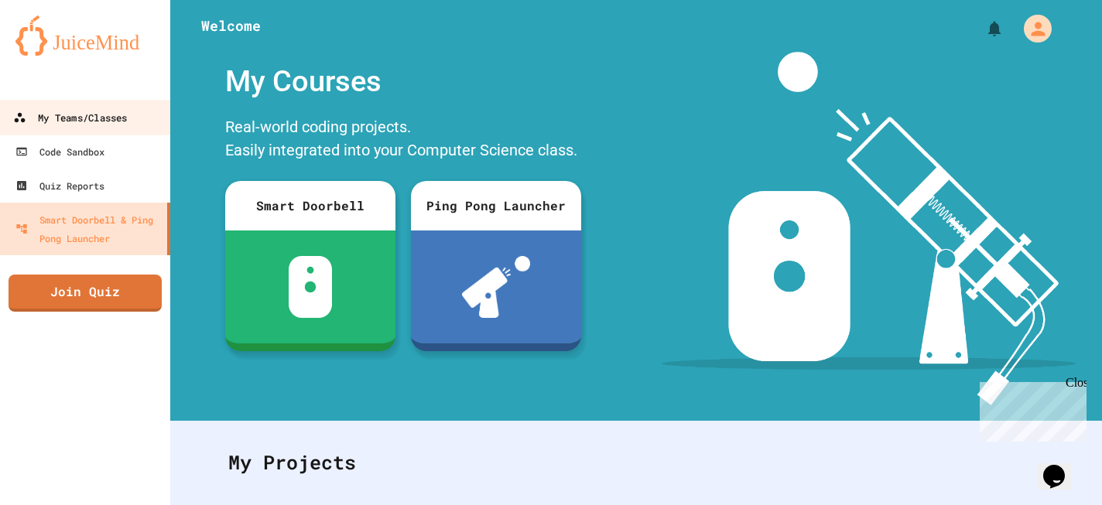
click at [70, 133] on link "My Teams/Classes" at bounding box center [86, 117] width 176 height 35
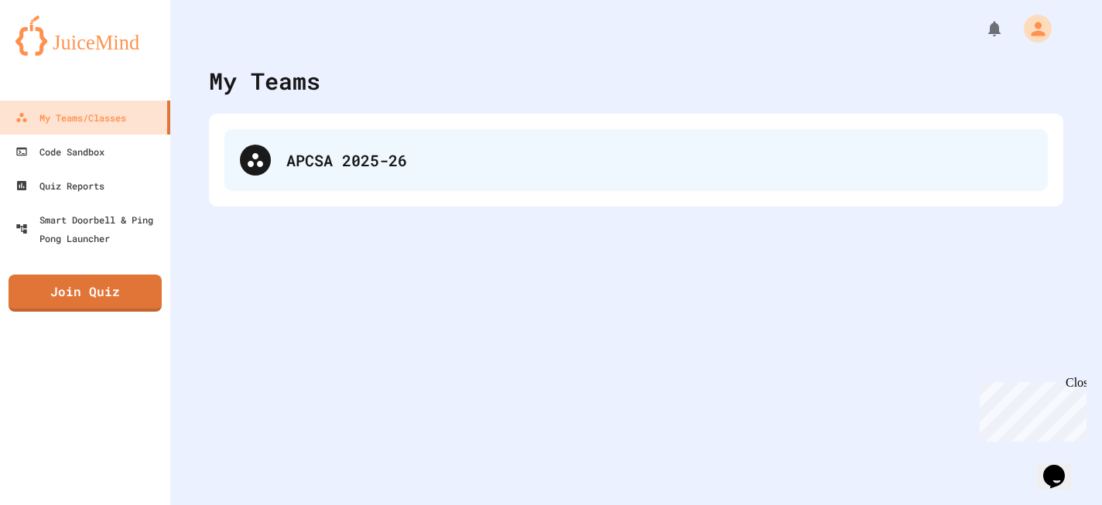
click at [283, 158] on div "APCSA 2025-26" at bounding box center [635, 160] width 823 height 62
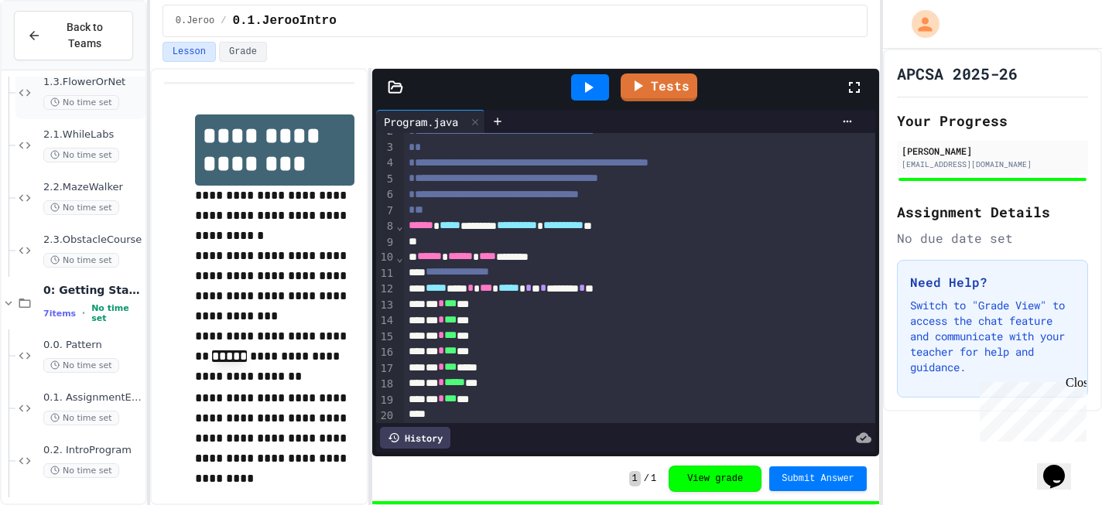
scroll to position [758, 0]
click at [66, 237] on span "2.3.ObstacleCourse" at bounding box center [92, 238] width 99 height 13
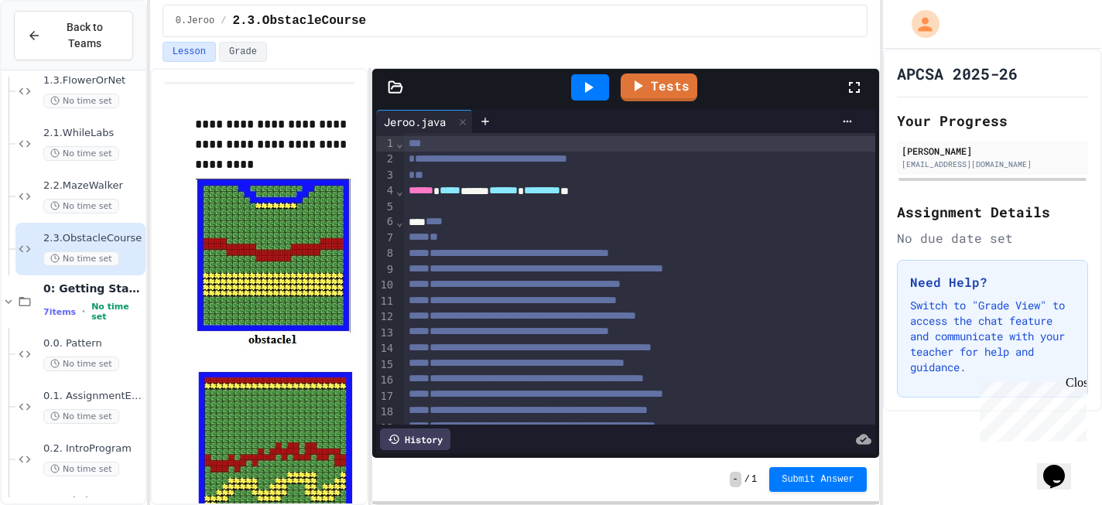
scroll to position [84, 0]
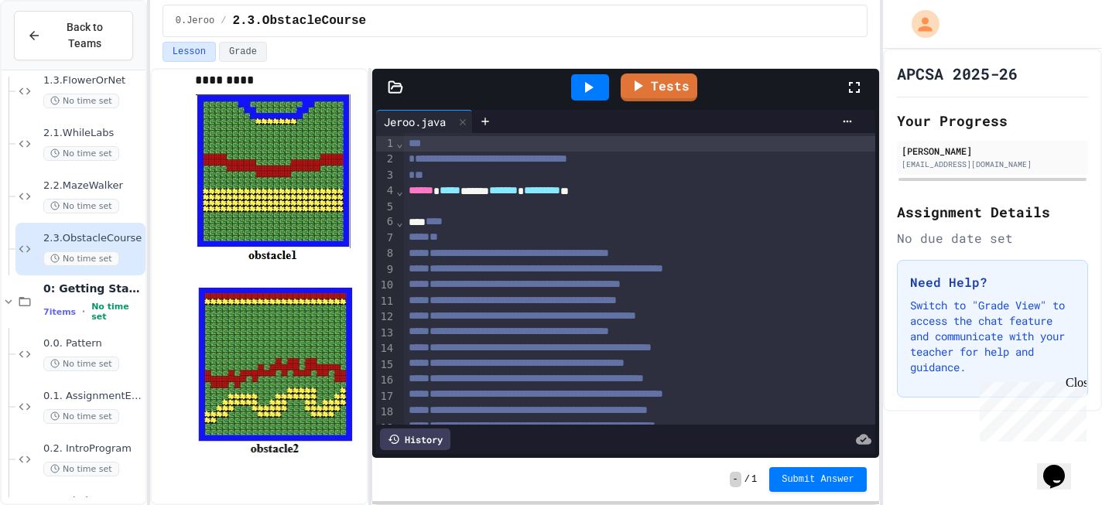
click at [377, 207] on div "5" at bounding box center [385, 207] width 19 height 15
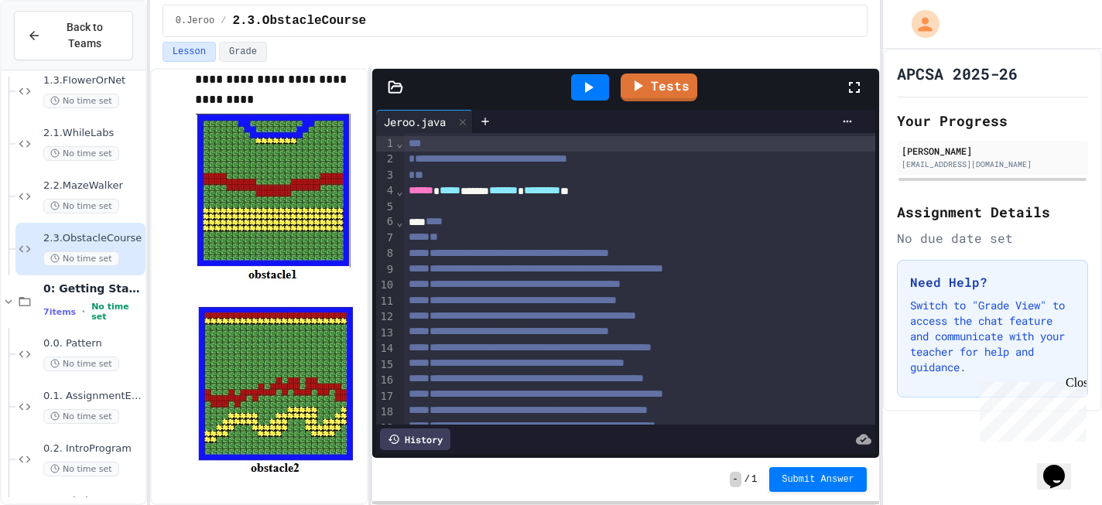
scroll to position [67, 0]
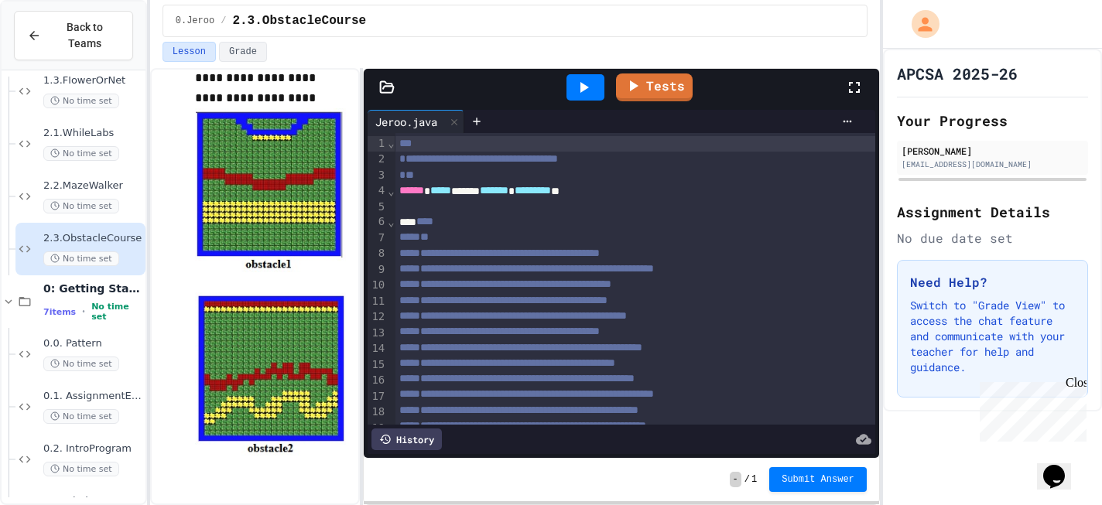
click at [362, 210] on div "**********" at bounding box center [515, 286] width 730 height 437
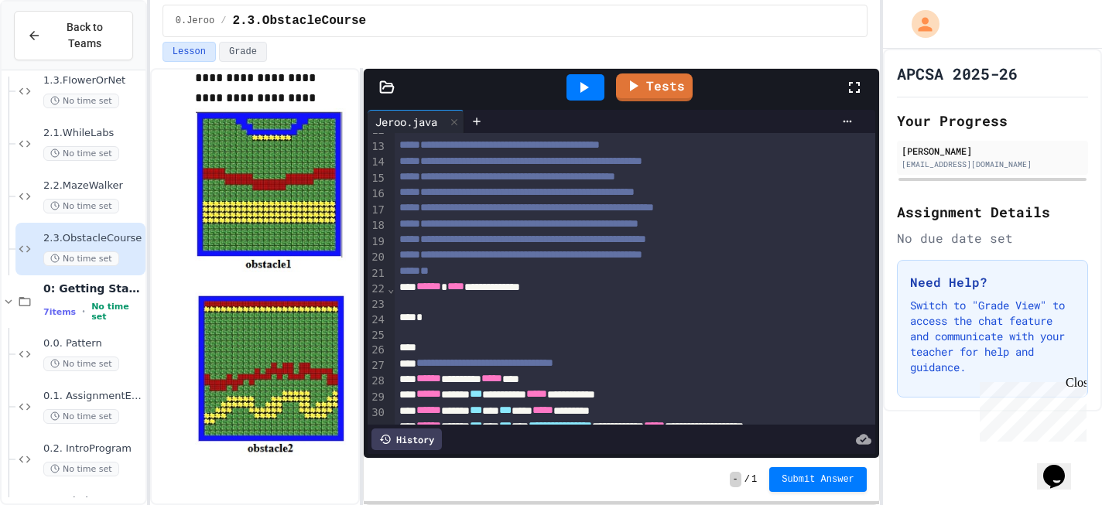
scroll to position [184, 0]
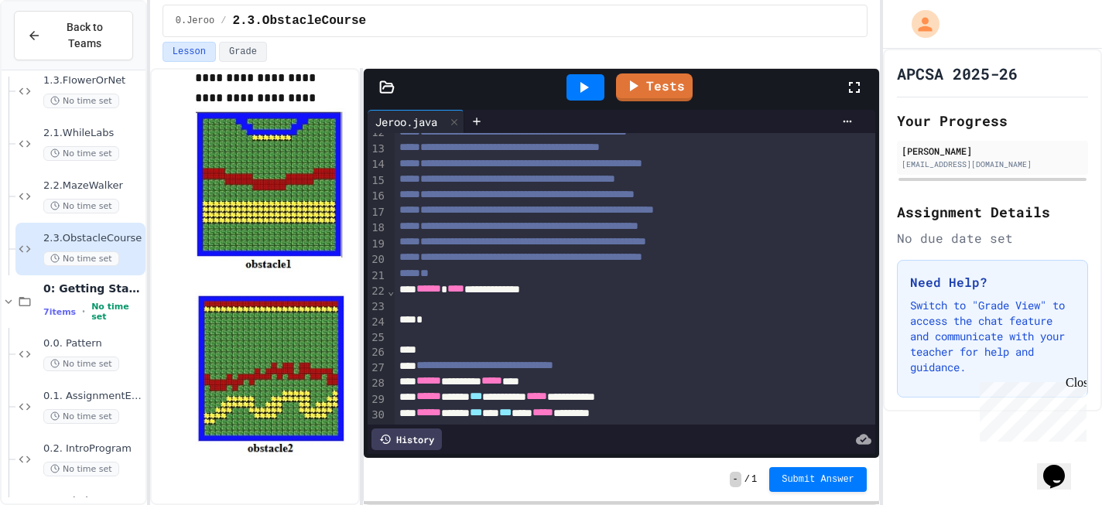
click at [464, 301] on div at bounding box center [635, 304] width 480 height 15
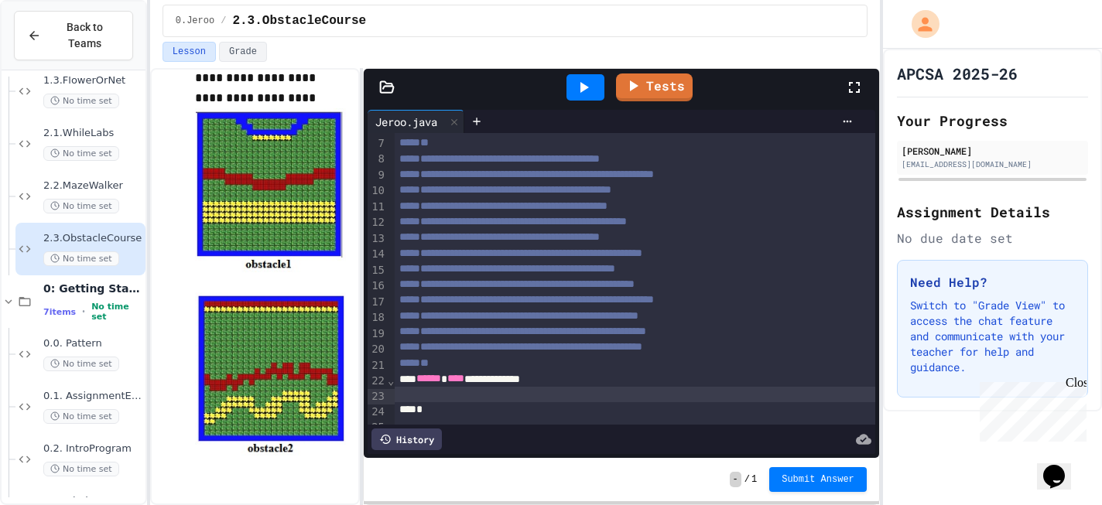
scroll to position [86, 0]
